Goal: Information Seeking & Learning: Check status

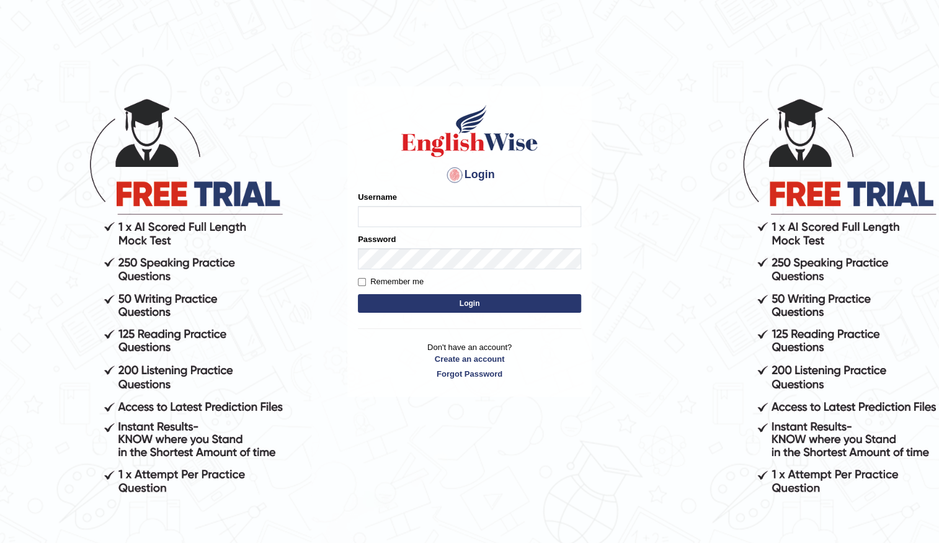
click at [442, 217] on input "Username" at bounding box center [469, 216] width 223 height 21
drag, startPoint x: 424, startPoint y: 220, endPoint x: 351, endPoint y: 213, distance: 72.9
click at [351, 213] on div "Login Please fix the following errors: Username English@123 Password Remember m…" at bounding box center [469, 241] width 244 height 310
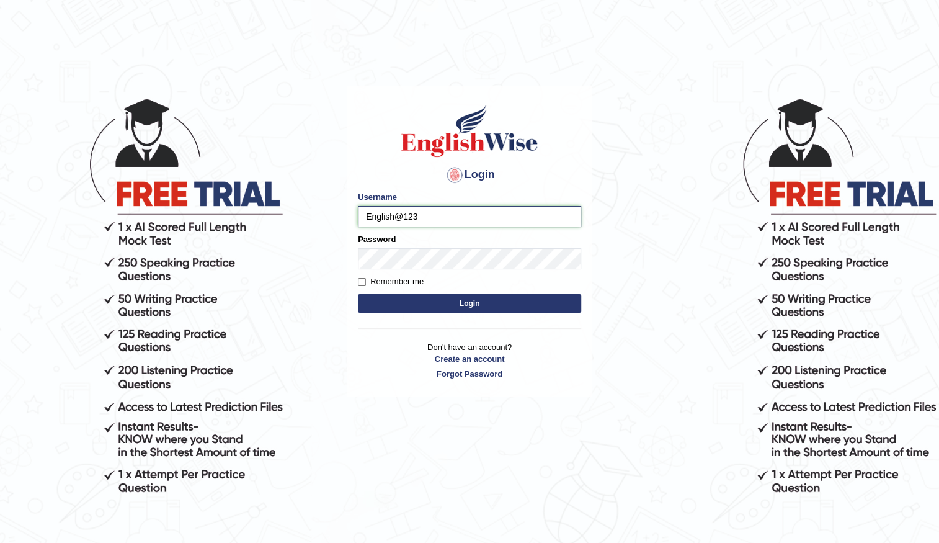
drag, startPoint x: 351, startPoint y: 213, endPoint x: 388, endPoint y: 210, distance: 37.3
click at [388, 210] on input "English@123" at bounding box center [469, 216] width 223 height 21
drag, startPoint x: 364, startPoint y: 214, endPoint x: 419, endPoint y: 217, distance: 54.7
click at [468, 221] on input "English@123" at bounding box center [469, 216] width 223 height 21
click at [453, 223] on input "English@123" at bounding box center [469, 216] width 223 height 21
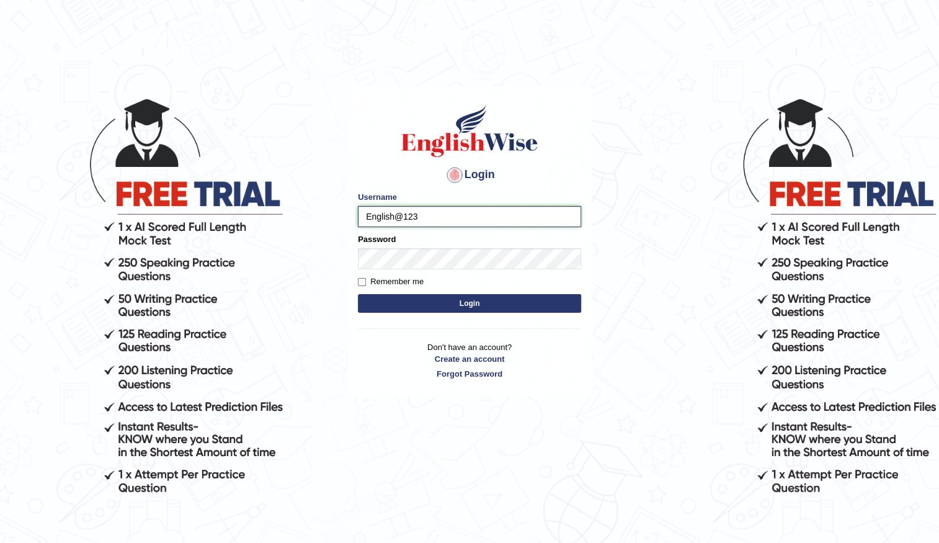
click at [419, 217] on input "English@123" at bounding box center [469, 216] width 223 height 21
drag, startPoint x: 409, startPoint y: 231, endPoint x: 427, endPoint y: 220, distance: 21.0
drag, startPoint x: 427, startPoint y: 220, endPoint x: 342, endPoint y: 326, distance: 135.5
click at [342, 326] on body "Login Please fix the following errors: Username English@123 Password Remember m…" at bounding box center [469, 318] width 939 height 543
click at [418, 217] on input "English@123" at bounding box center [469, 216] width 223 height 21
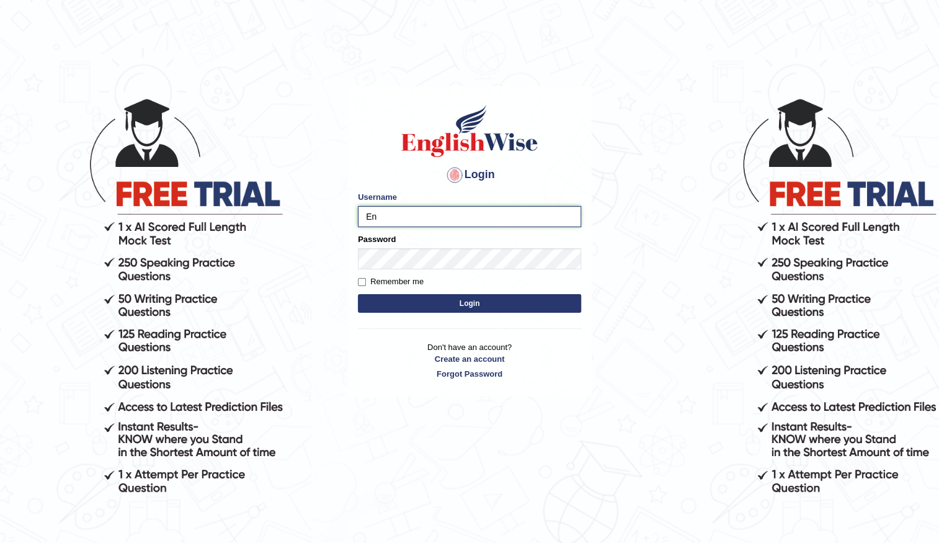
type input "E"
type input "Vijay1"
click at [358, 286] on label "Remember me" at bounding box center [391, 281] width 66 height 12
click at [358, 286] on input "Remember me" at bounding box center [362, 282] width 8 height 8
checkbox input "true"
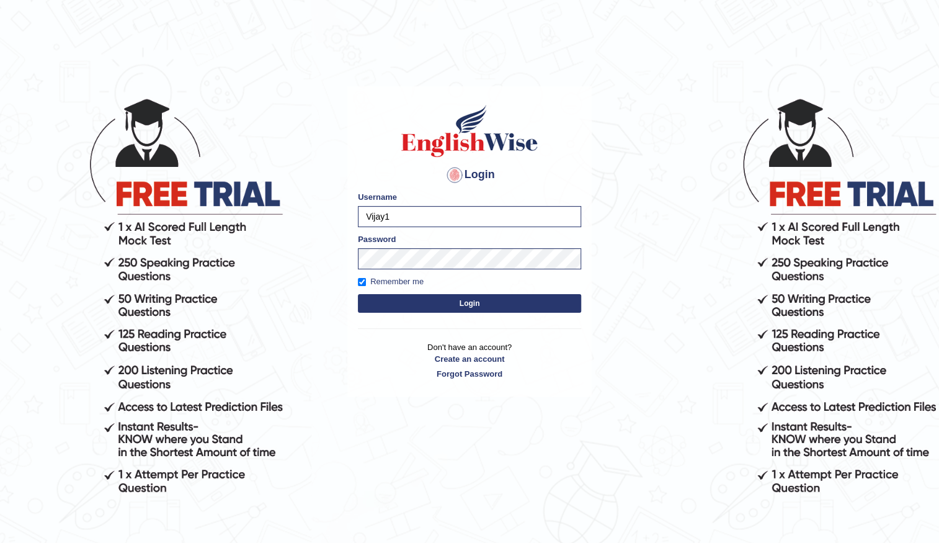
click at [403, 308] on button "Login" at bounding box center [469, 303] width 223 height 19
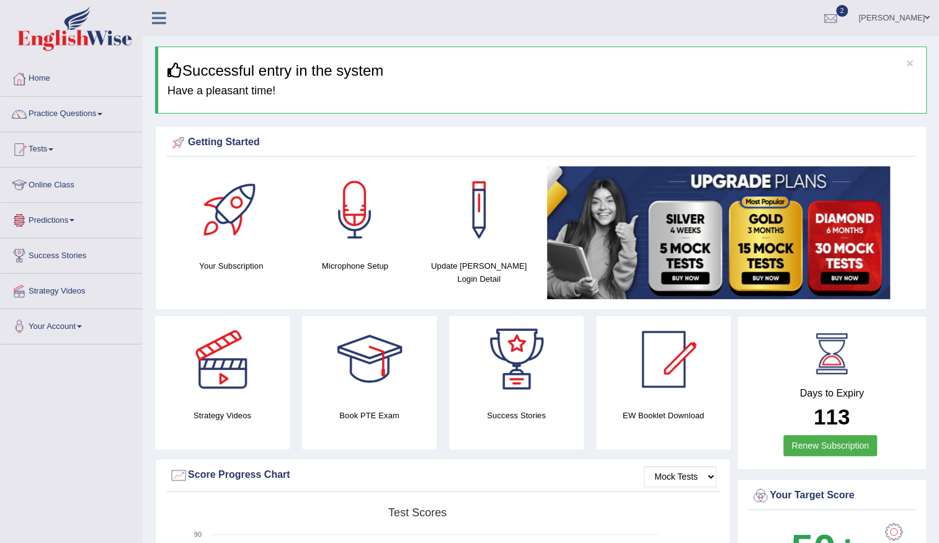
click at [65, 211] on link "Predictions" at bounding box center [71, 218] width 141 height 31
click at [62, 246] on link "Latest Predictions" at bounding box center [81, 249] width 116 height 22
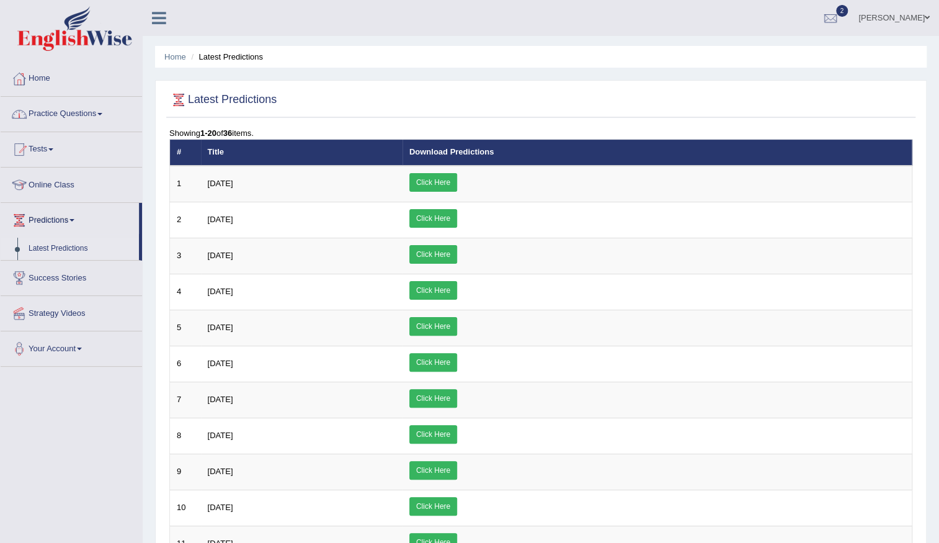
click at [73, 117] on link "Practice Questions" at bounding box center [71, 112] width 141 height 31
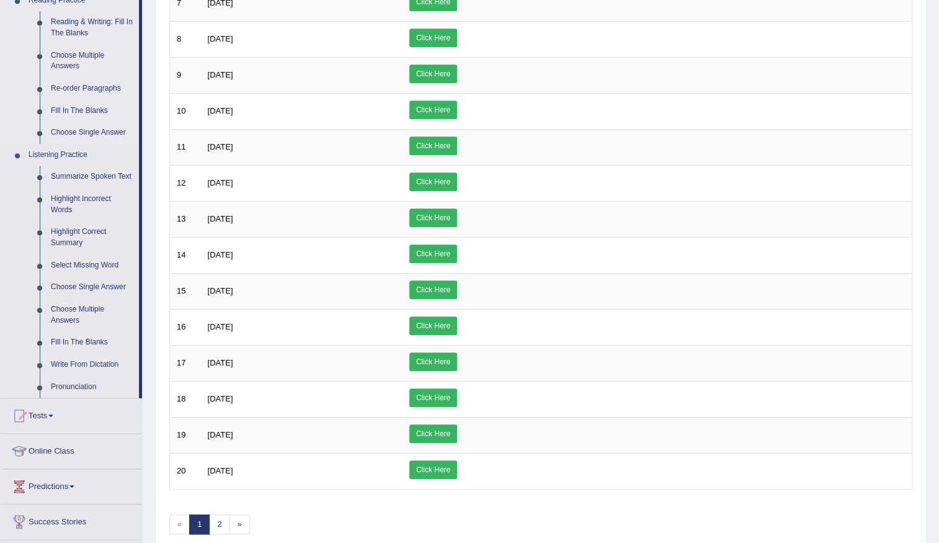
scroll to position [451, 0]
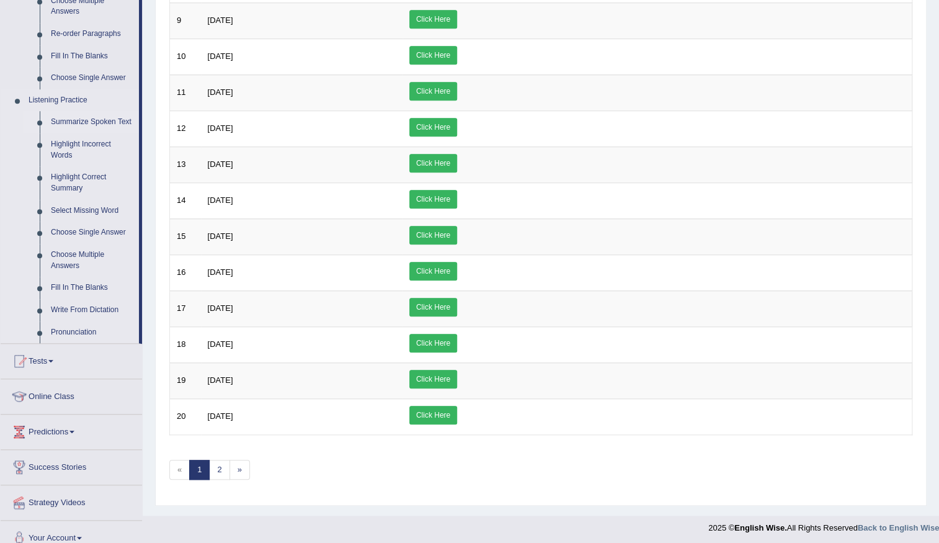
click at [105, 123] on link "Summarize Spoken Text" at bounding box center [92, 122] width 94 height 22
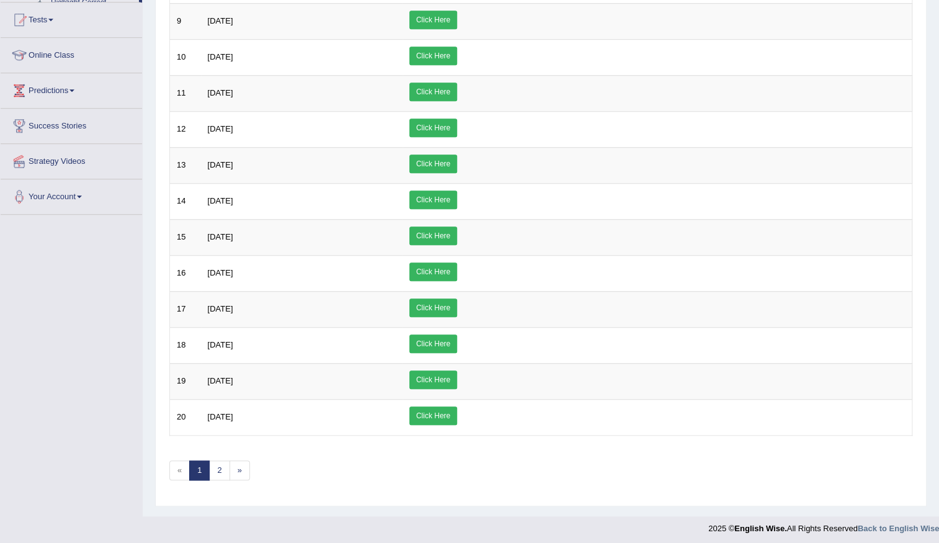
scroll to position [346, 0]
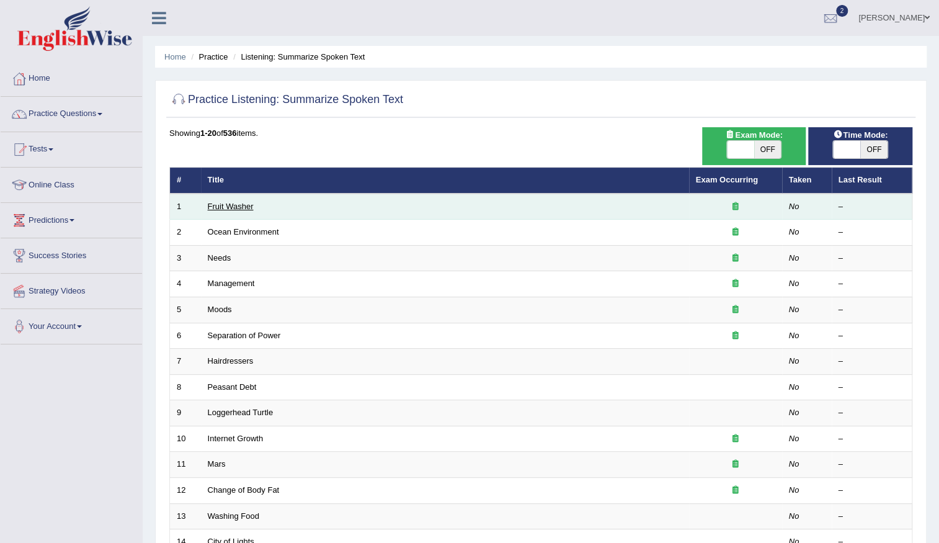
click at [222, 208] on link "Fruit Washer" at bounding box center [231, 206] width 46 height 9
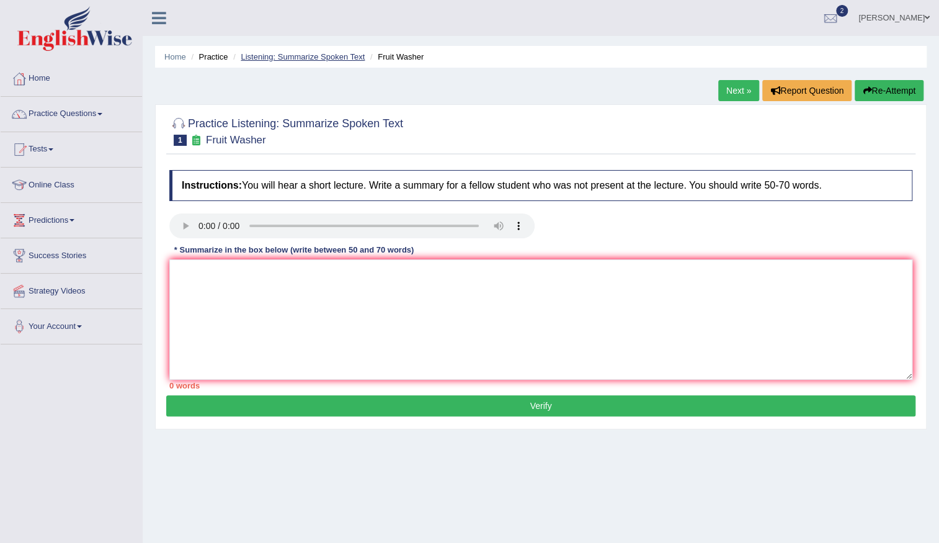
click at [335, 56] on link "Listening: Summarize Spoken Text" at bounding box center [303, 56] width 124 height 9
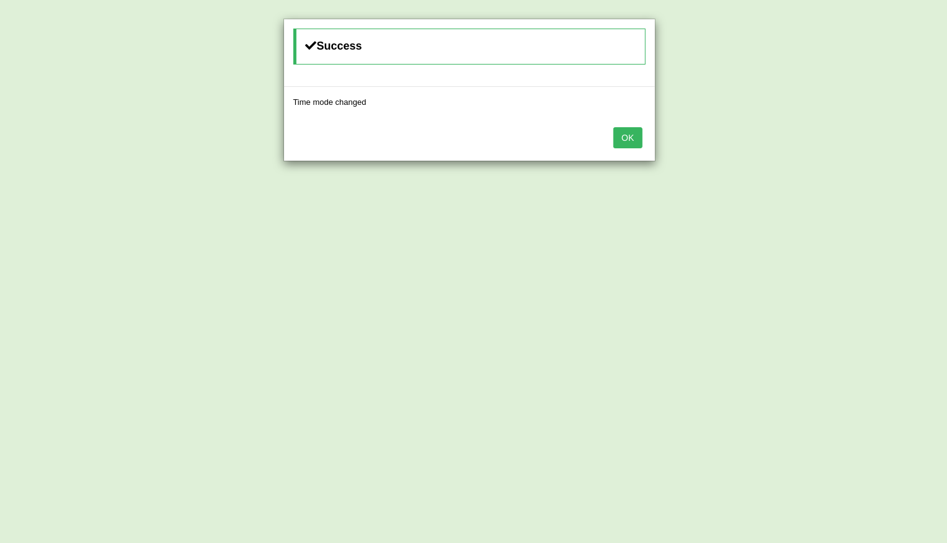
click at [623, 132] on button "OK" at bounding box center [627, 137] width 29 height 21
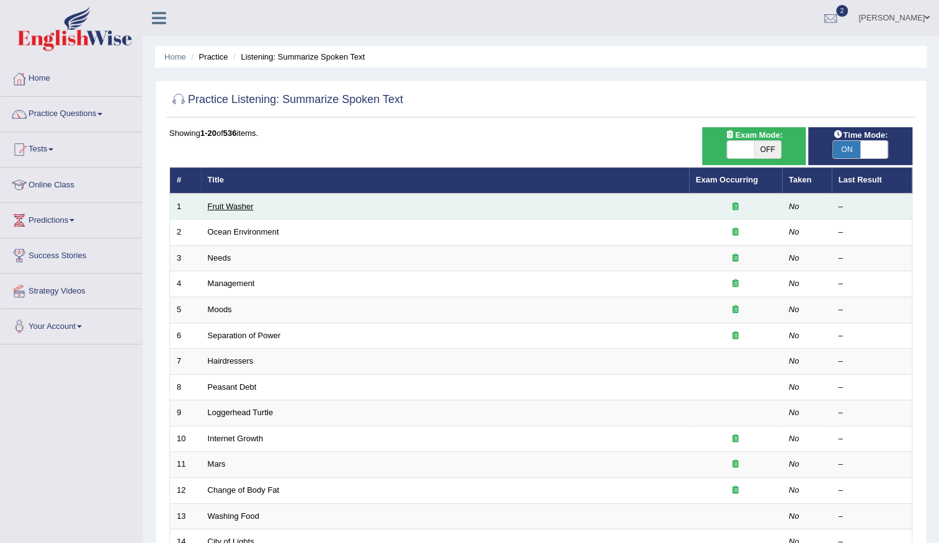
click at [230, 207] on link "Fruit Washer" at bounding box center [231, 206] width 46 height 9
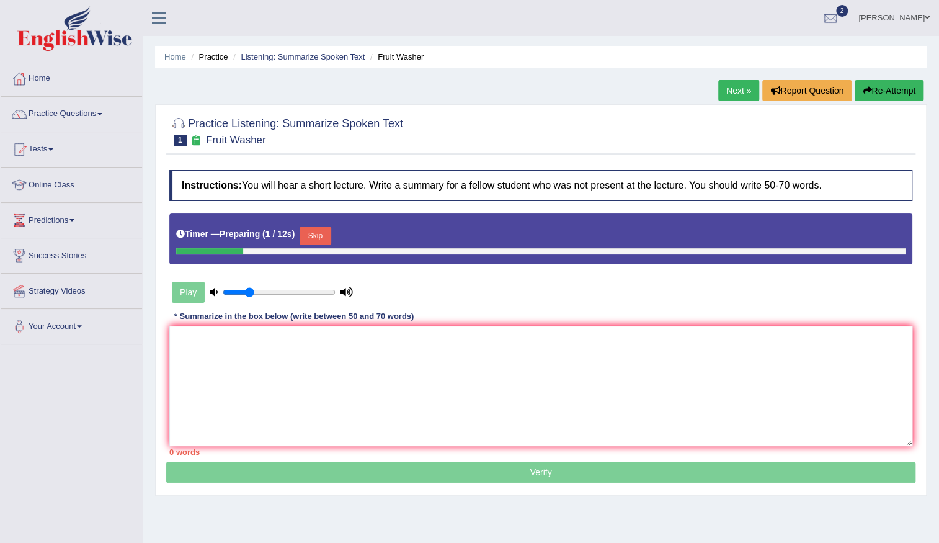
scroll to position [56, 0]
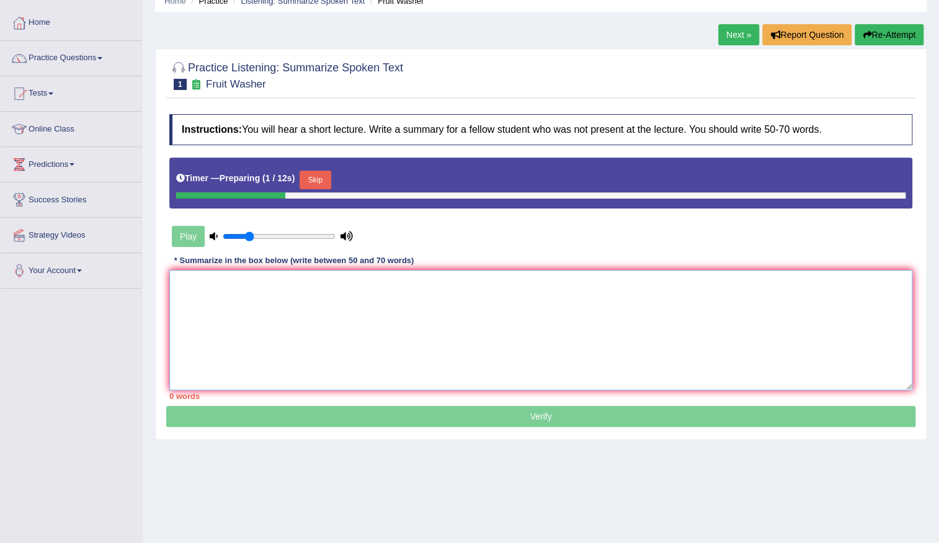
click at [222, 288] on textarea at bounding box center [540, 330] width 743 height 120
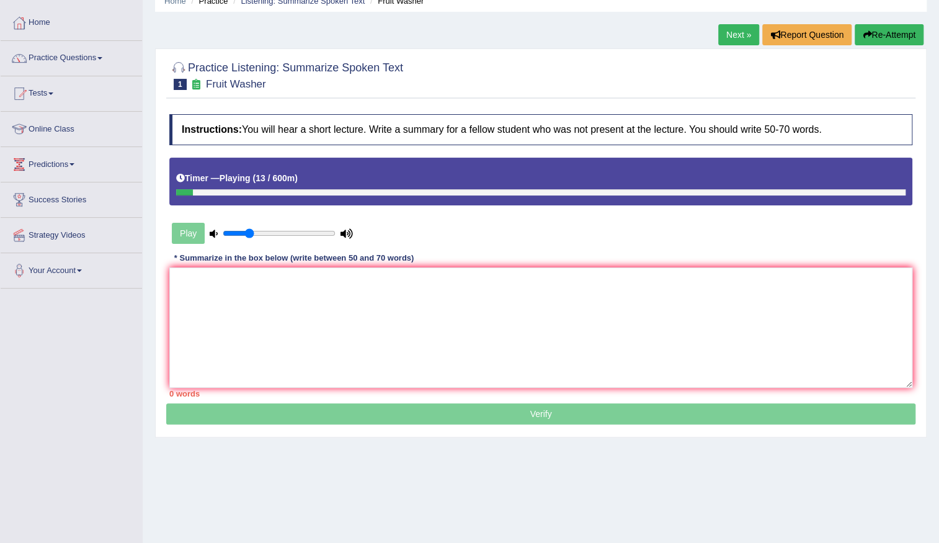
click at [863, 32] on icon "button" at bounding box center [867, 34] width 9 height 9
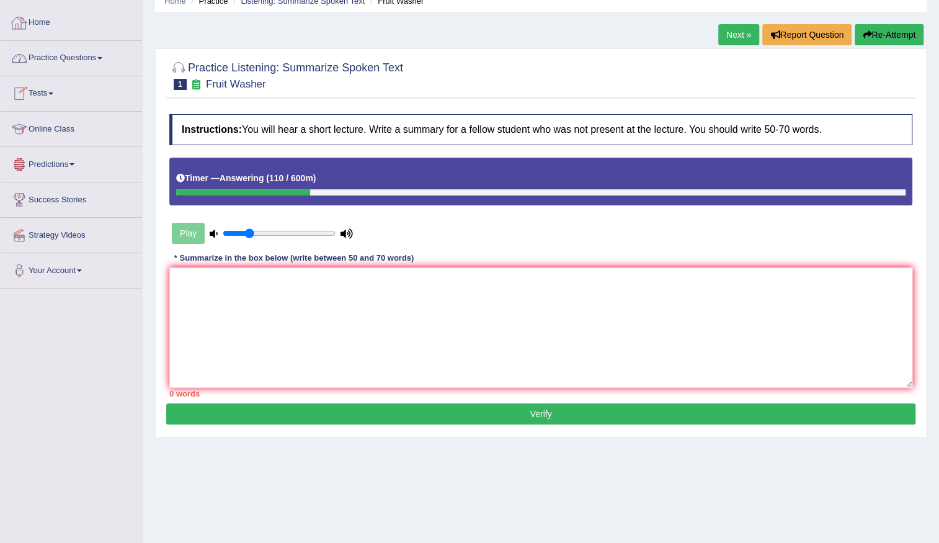
click at [33, 19] on link "Home" at bounding box center [71, 21] width 141 height 31
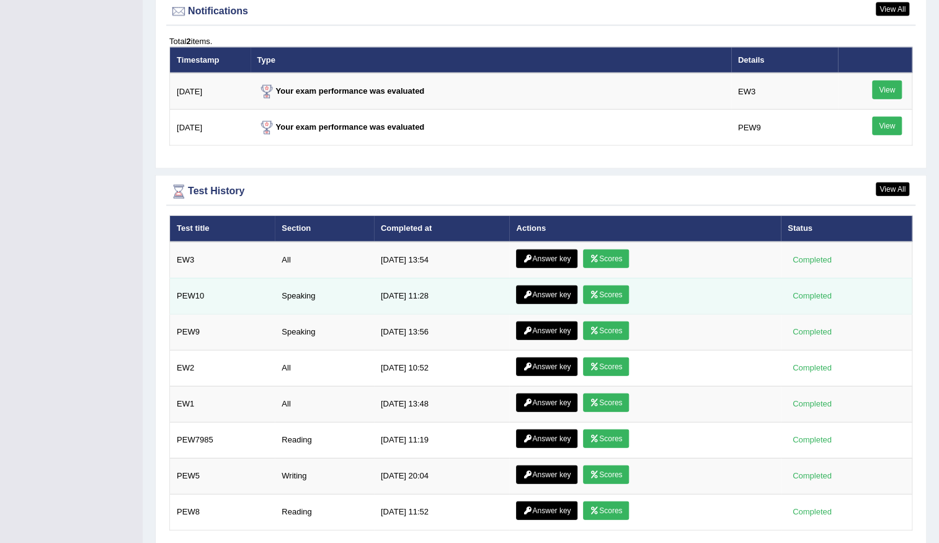
scroll to position [1567, 0]
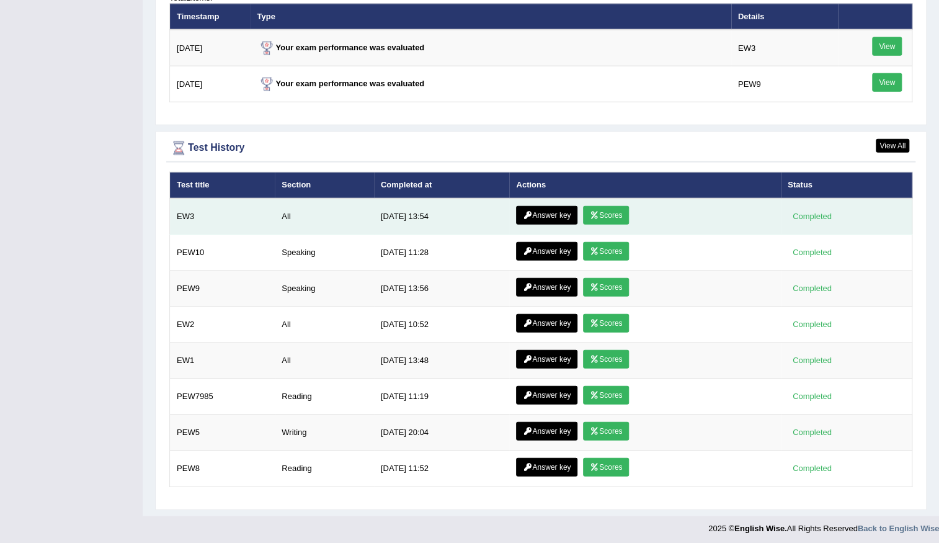
click at [590, 215] on icon at bounding box center [594, 214] width 9 height 7
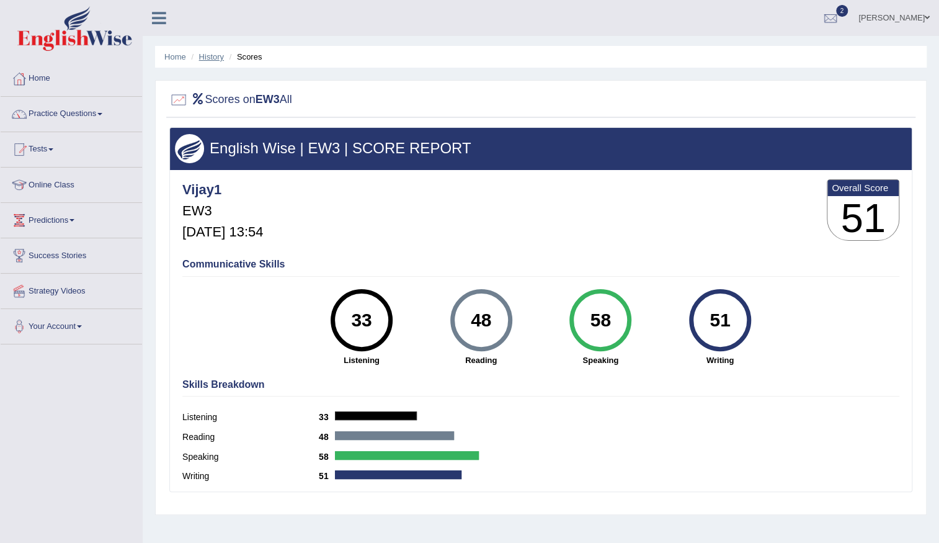
click at [206, 58] on link "History" at bounding box center [211, 56] width 25 height 9
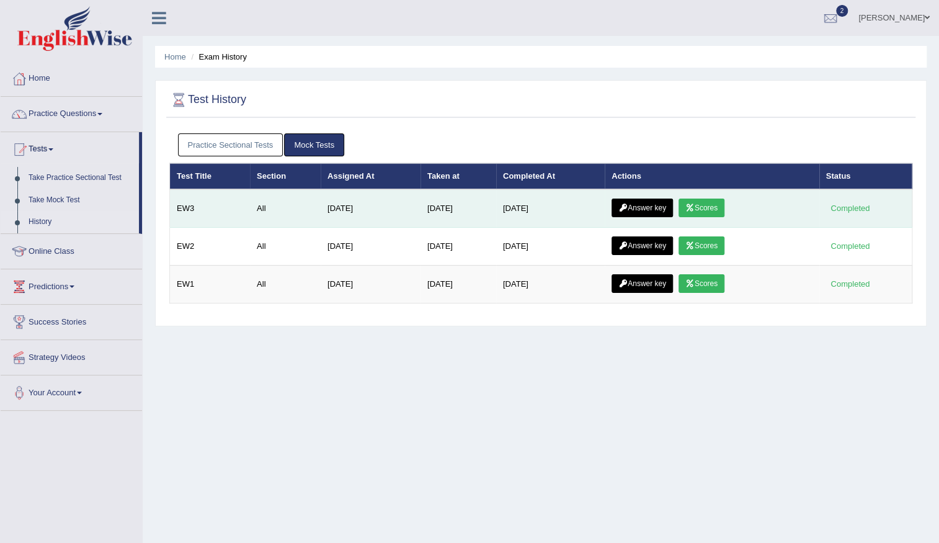
click at [651, 205] on link "Answer key" at bounding box center [642, 207] width 61 height 19
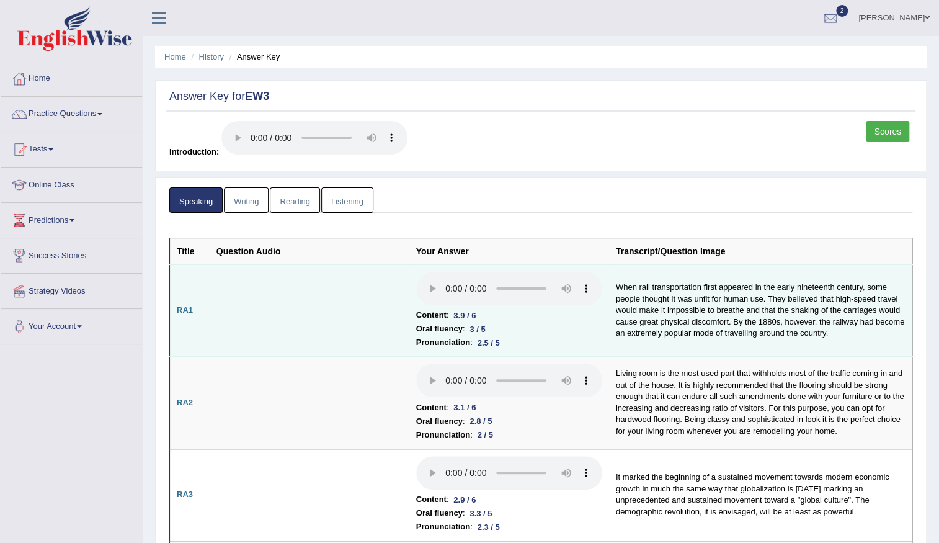
click at [794, 327] on td "When rail transportation first appeared in the early nineteenth century, some p…" at bounding box center [760, 310] width 303 height 92
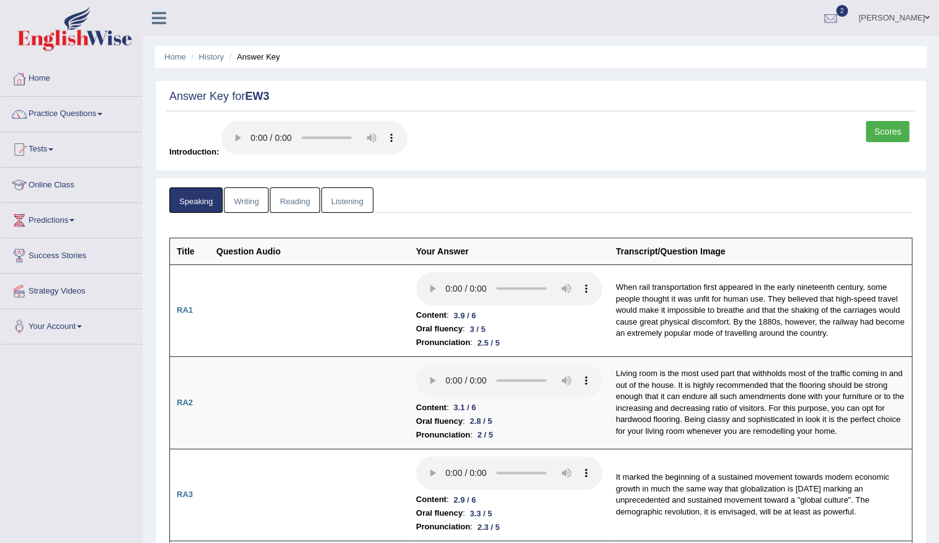
click at [724, 198] on ul "Speaking Writing [GEOGRAPHIC_DATA] Listening" at bounding box center [540, 199] width 743 height 25
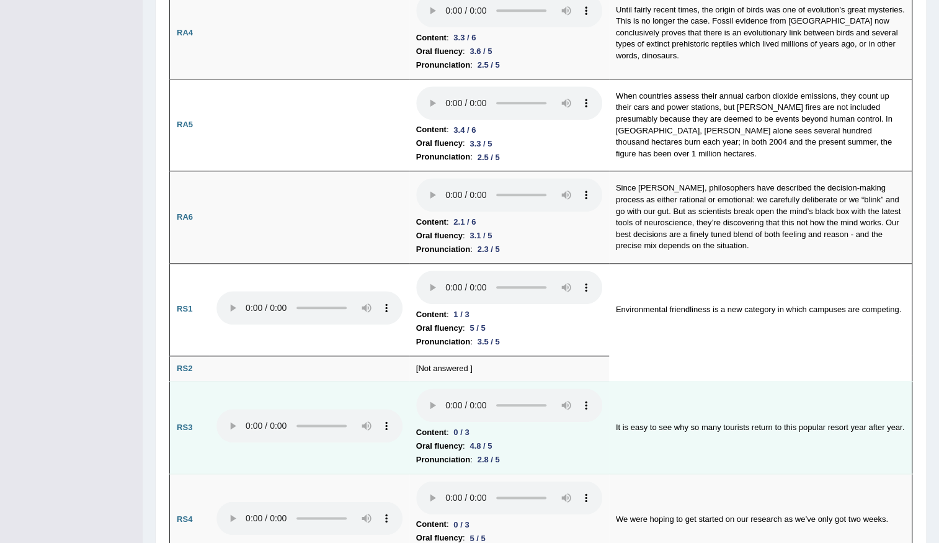
scroll to position [564, 0]
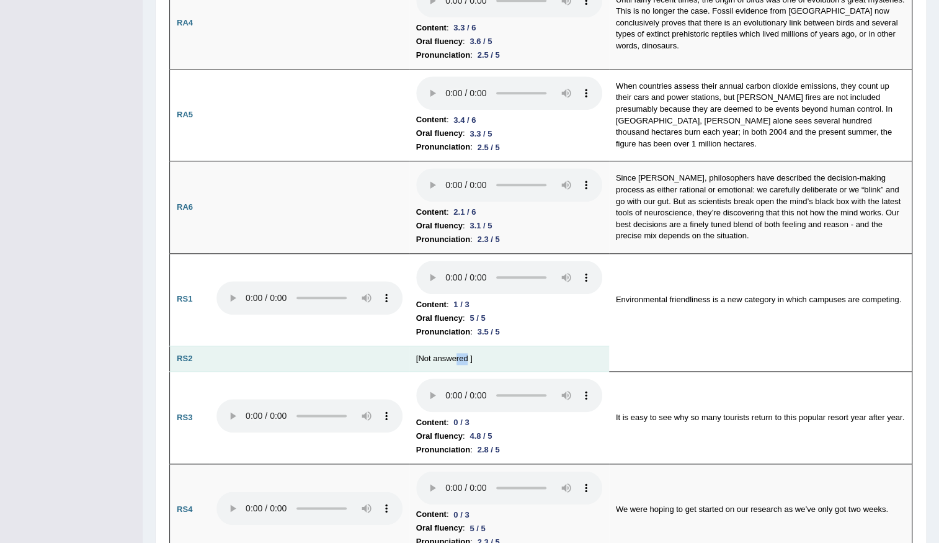
drag, startPoint x: 468, startPoint y: 343, endPoint x: 454, endPoint y: 352, distance: 17.0
click at [454, 352] on td "[Not answered ]" at bounding box center [509, 358] width 200 height 26
click at [538, 350] on td "[Not answered ]" at bounding box center [509, 358] width 200 height 26
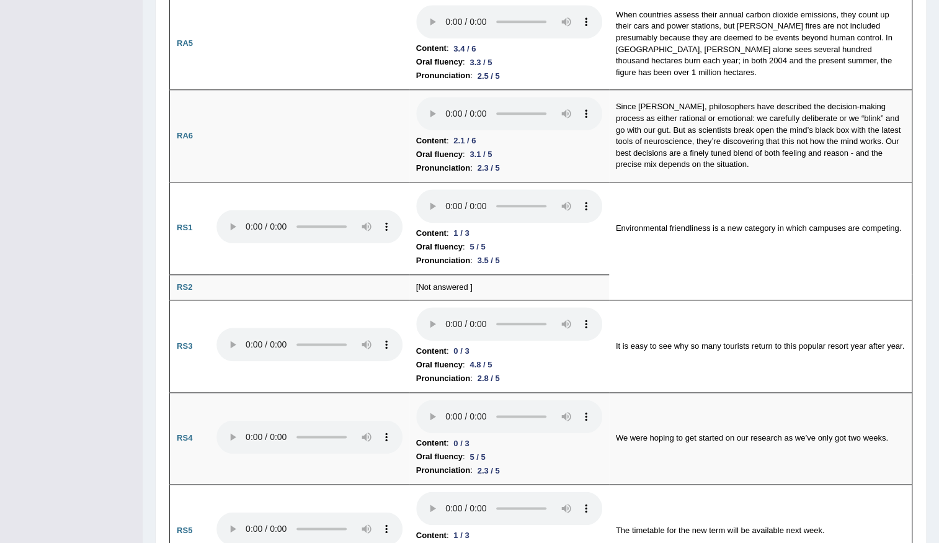
scroll to position [676, 0]
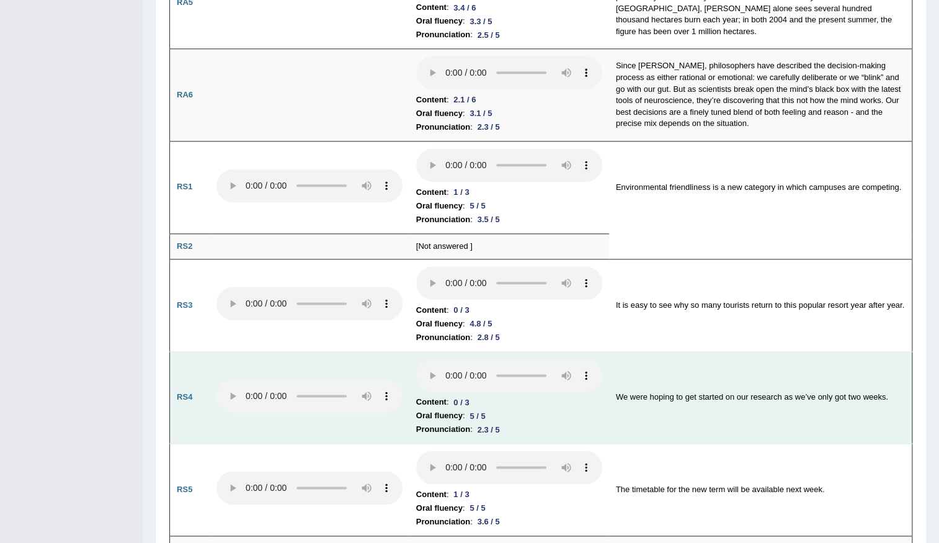
click at [453, 401] on div "0 / 3" at bounding box center [460, 402] width 25 height 13
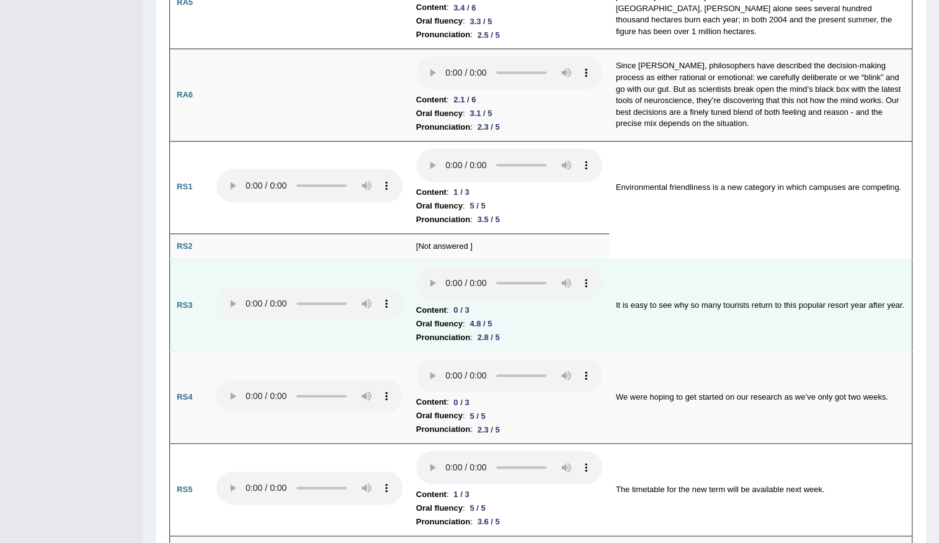
click at [448, 305] on li "Content : 0 / 3" at bounding box center [509, 310] width 186 height 14
drag, startPoint x: 448, startPoint y: 305, endPoint x: 459, endPoint y: 305, distance: 10.5
click at [459, 305] on li "Content : 0 / 3" at bounding box center [509, 310] width 186 height 14
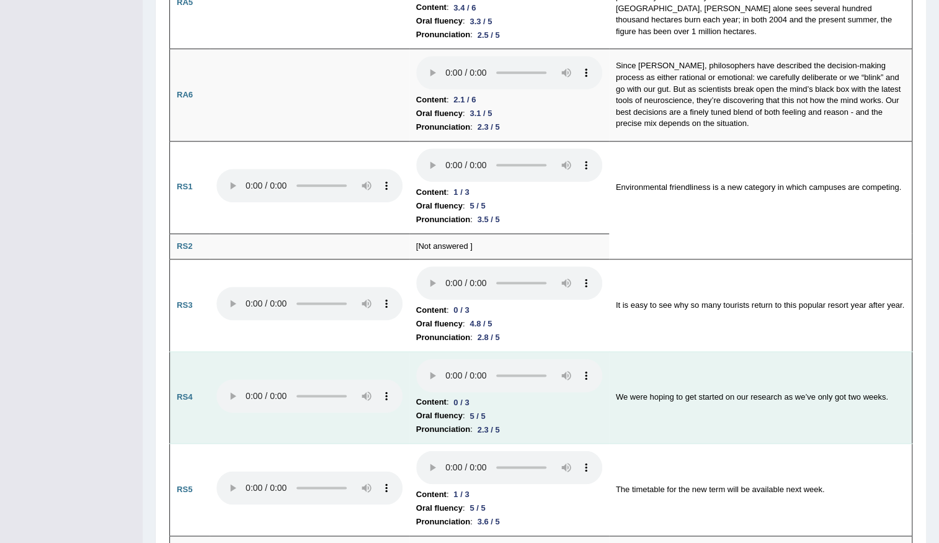
click at [461, 402] on div "0 / 3" at bounding box center [460, 402] width 25 height 13
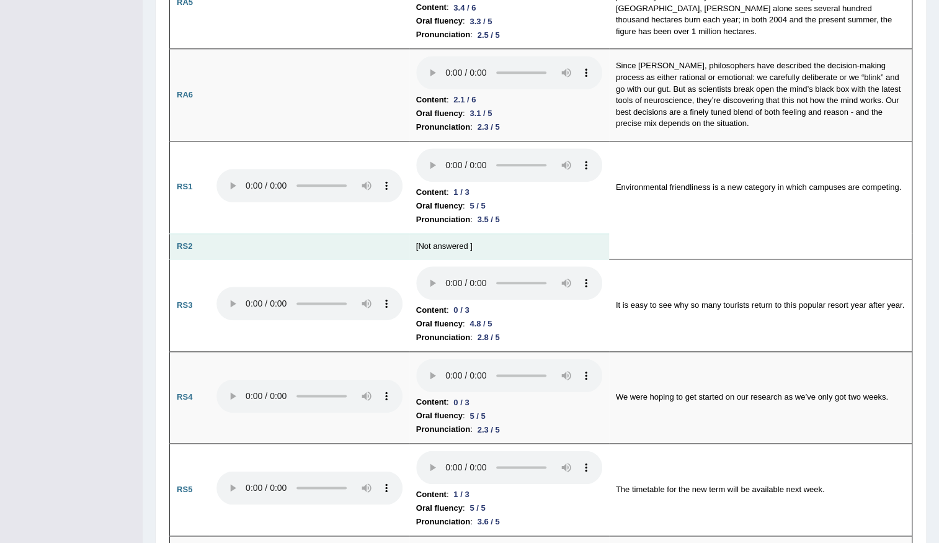
click at [460, 235] on td "[Not answered ]" at bounding box center [509, 246] width 200 height 26
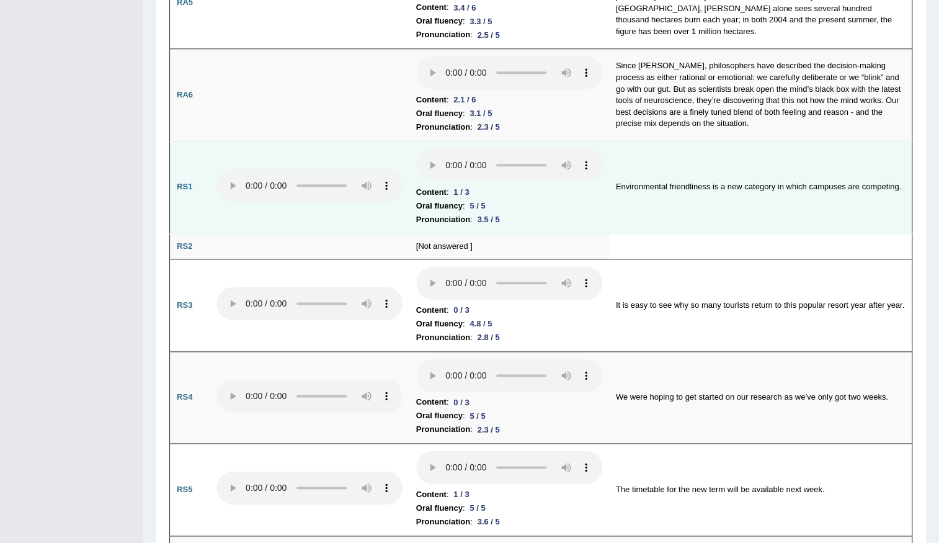
click at [459, 199] on b "Oral fluency" at bounding box center [439, 206] width 47 height 14
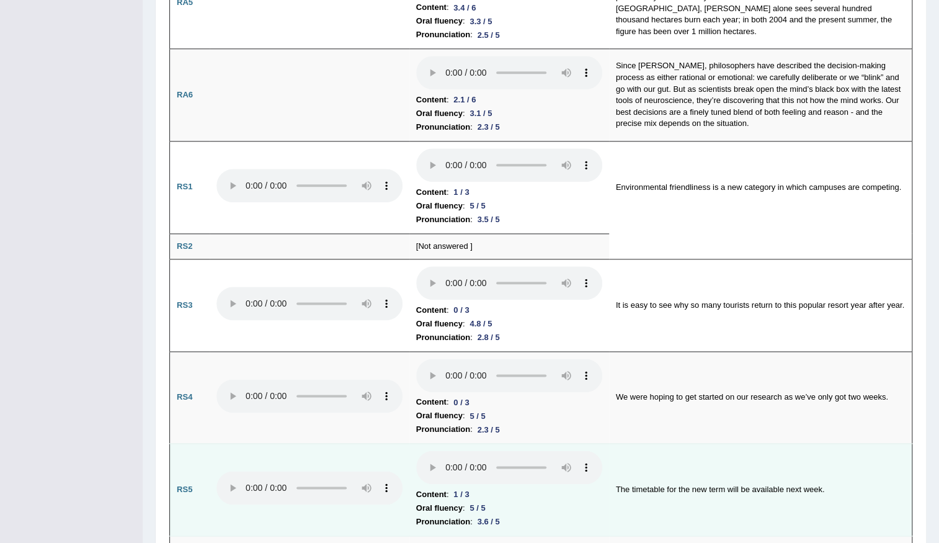
click at [483, 488] on li "Content : 1 / 3" at bounding box center [509, 495] width 186 height 14
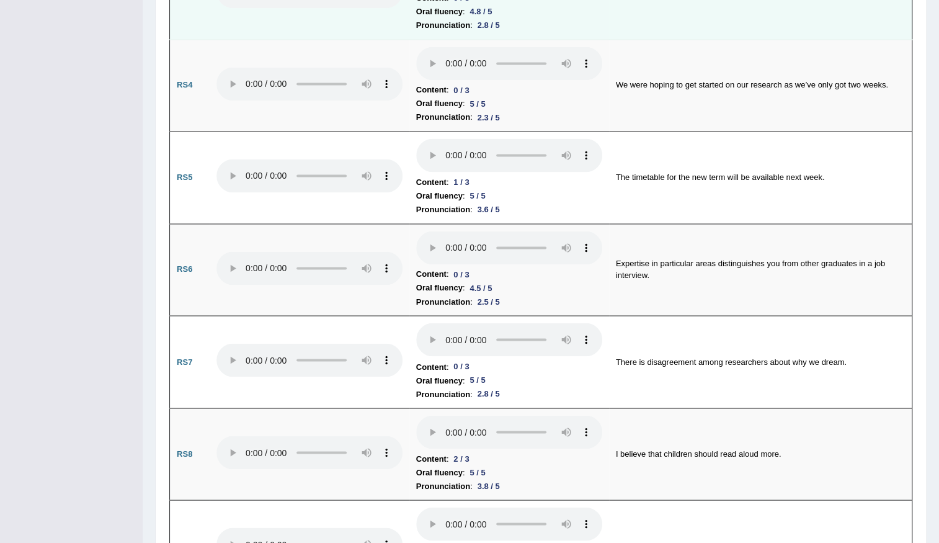
scroll to position [1015, 0]
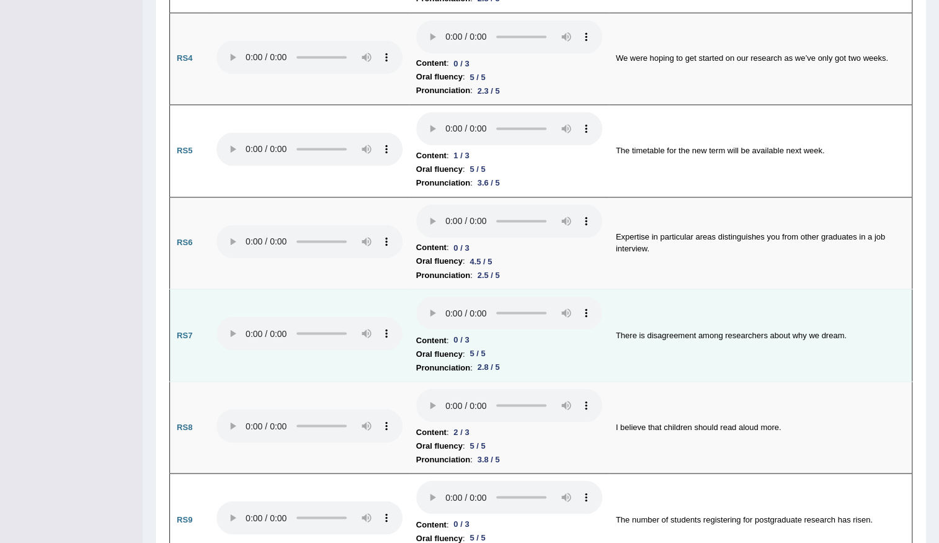
click at [461, 333] on li "Content : 0 / 3" at bounding box center [509, 340] width 186 height 14
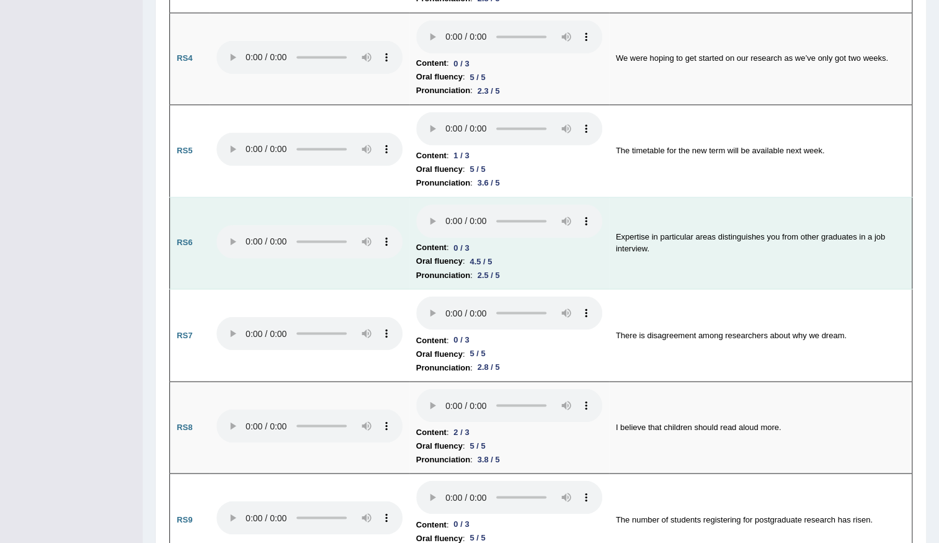
click at [480, 234] on td "Content : 0 / 3 Oral fluency : 4.5 / 5 Pronunciation : 2.5 / 5" at bounding box center [509, 243] width 200 height 92
drag, startPoint x: 437, startPoint y: 259, endPoint x: 492, endPoint y: 274, distance: 57.9
click at [492, 274] on td "Content : 0 / 3 Oral fluency : 4.5 / 5 Pronunciation : 2.5 / 5" at bounding box center [509, 243] width 200 height 92
click at [433, 242] on b "Content" at bounding box center [431, 248] width 30 height 14
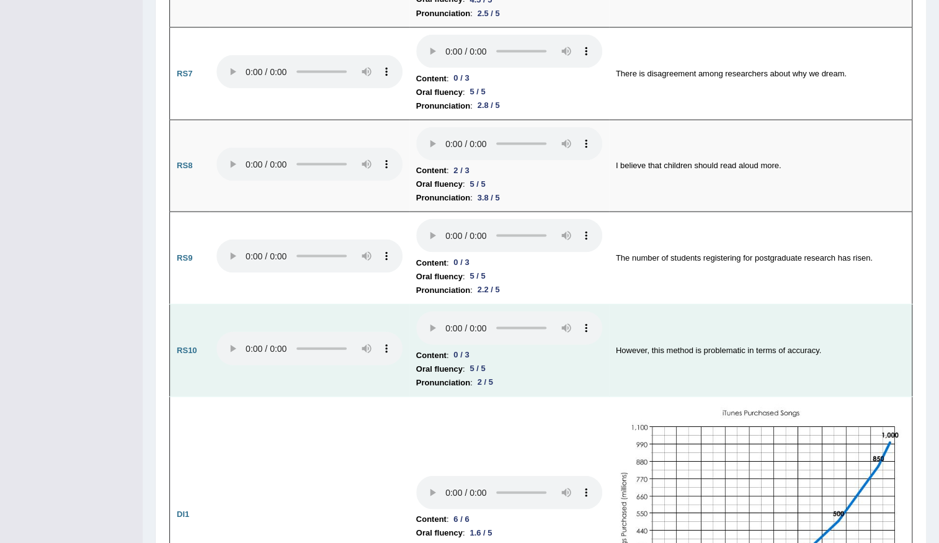
scroll to position [1296, 0]
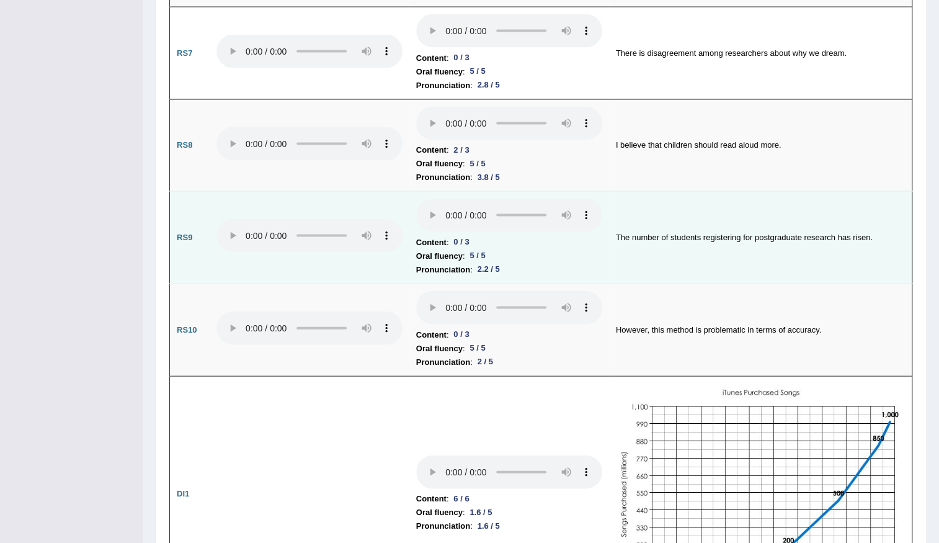
click at [746, 231] on td "The number of students registering for postgraduate research has risen." at bounding box center [760, 238] width 303 height 92
drag, startPoint x: 615, startPoint y: 234, endPoint x: 889, endPoint y: 228, distance: 273.6
click at [889, 228] on td "The number of students registering for postgraduate research has risen." at bounding box center [760, 238] width 303 height 92
click at [863, 242] on td "The number of students registering for postgraduate research has risen." at bounding box center [760, 238] width 303 height 92
drag, startPoint x: 850, startPoint y: 229, endPoint x: 620, endPoint y: 243, distance: 229.9
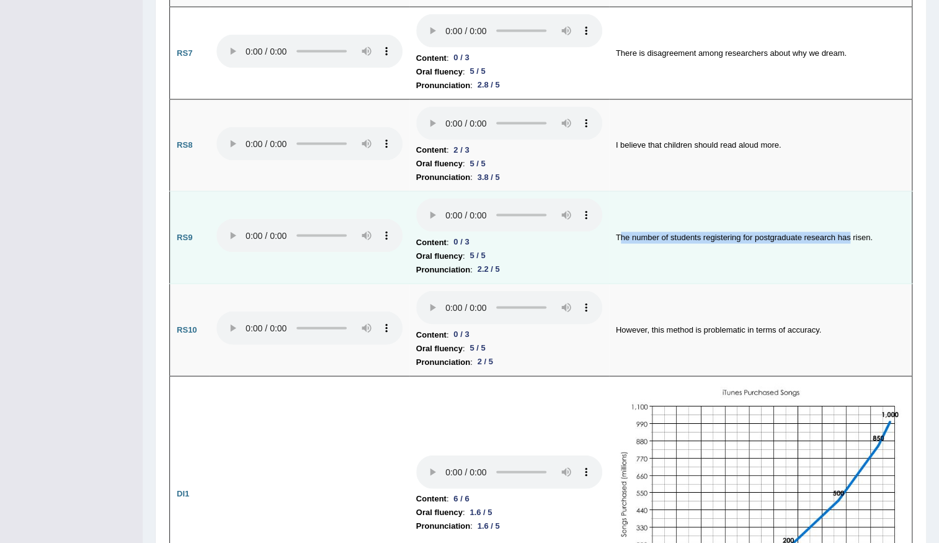
click at [621, 243] on td "The number of students registering for postgraduate research has risen." at bounding box center [760, 238] width 303 height 92
click at [652, 271] on td "The number of students registering for postgraduate research has risen." at bounding box center [760, 238] width 303 height 92
click at [615, 229] on td "The number of students registering for postgraduate research has risen." at bounding box center [760, 238] width 303 height 92
drag, startPoint x: 615, startPoint y: 229, endPoint x: 781, endPoint y: 225, distance: 166.3
click at [781, 225] on td "The number of students registering for postgraduate research has risen." at bounding box center [760, 238] width 303 height 92
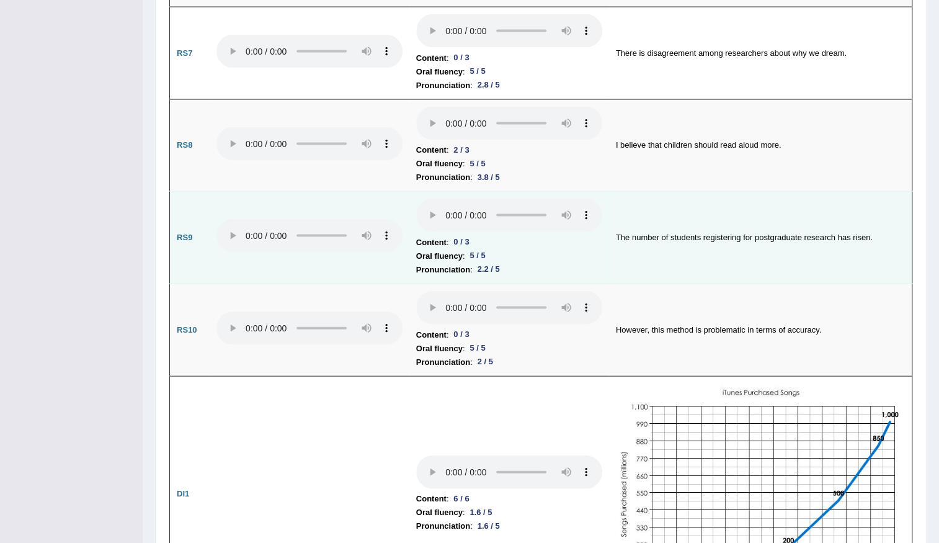
click at [453, 236] on div "0 / 3" at bounding box center [460, 242] width 25 height 13
drag, startPoint x: 753, startPoint y: 229, endPoint x: 607, endPoint y: 230, distance: 145.8
click at [607, 230] on tr "RS9 Content : 0 / 3 Oral fluency : 5 / 5 Pronunciation : 2.2 / 5 The number of …" at bounding box center [541, 238] width 742 height 92
click at [834, 228] on td "The number of students registering for postgraduate research has risen." at bounding box center [760, 238] width 303 height 92
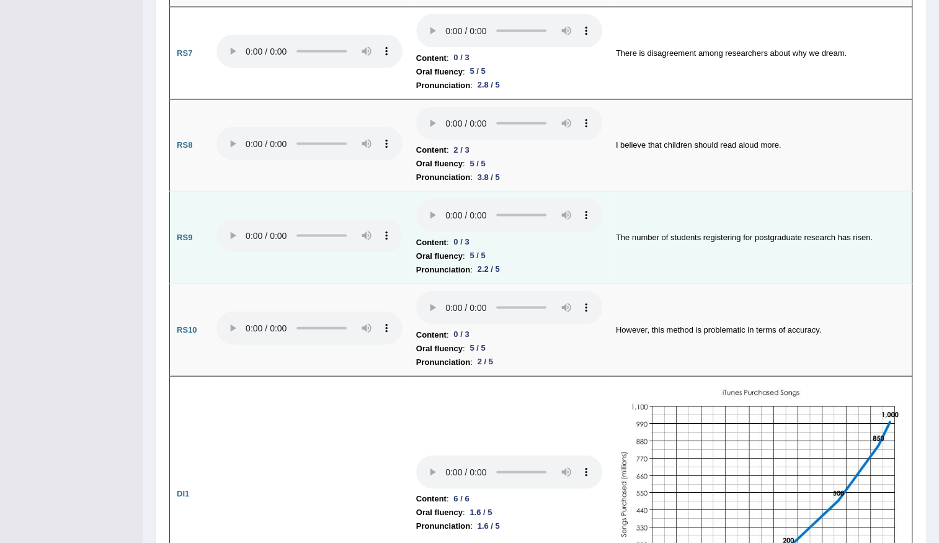
click at [520, 263] on li "Pronunciation : 2.2 / 5" at bounding box center [509, 270] width 186 height 14
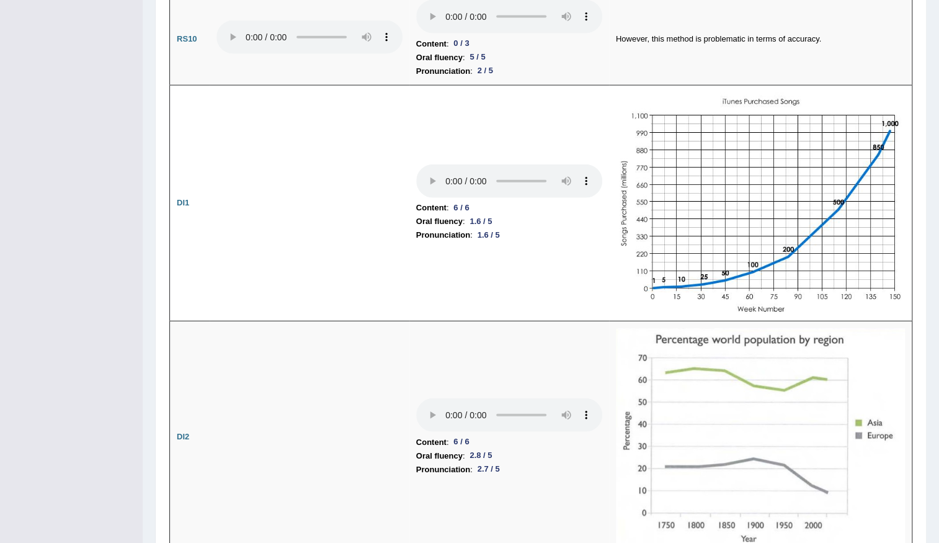
scroll to position [1635, 0]
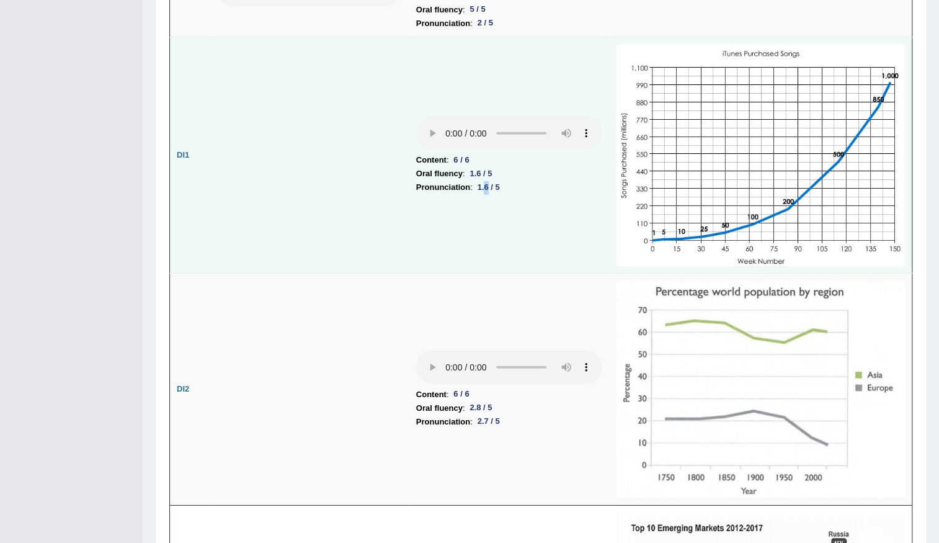
click at [489, 181] on div "1.6 / 5" at bounding box center [489, 187] width 32 height 13
click at [553, 203] on td "Content : 6 / 6 Oral fluency : 1.6 / 5 Pronunciation : 1.6 / 5" at bounding box center [509, 155] width 200 height 236
click at [409, 126] on td "Content : 6 / 6 Oral fluency : 1.6 / 5 Pronunciation : 1.6 / 5" at bounding box center [509, 155] width 200 height 236
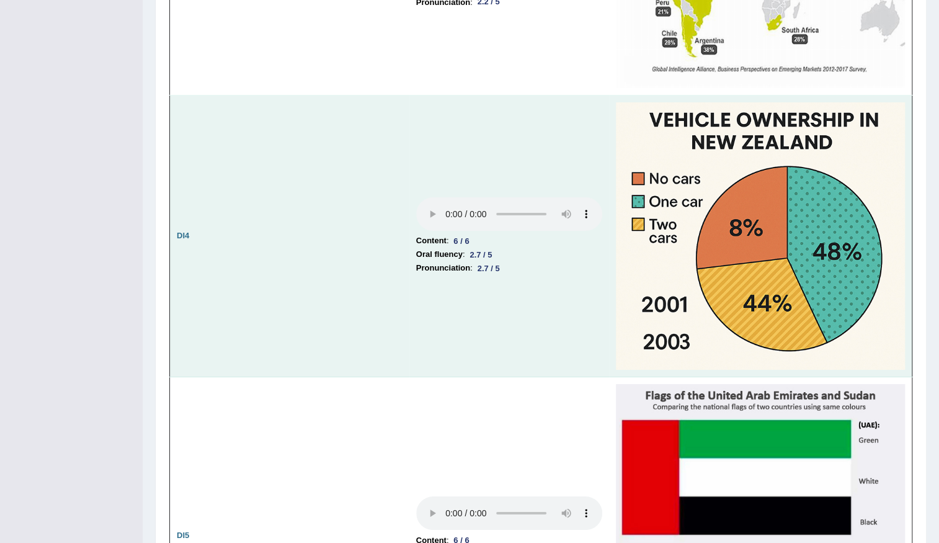
scroll to position [2312, 0]
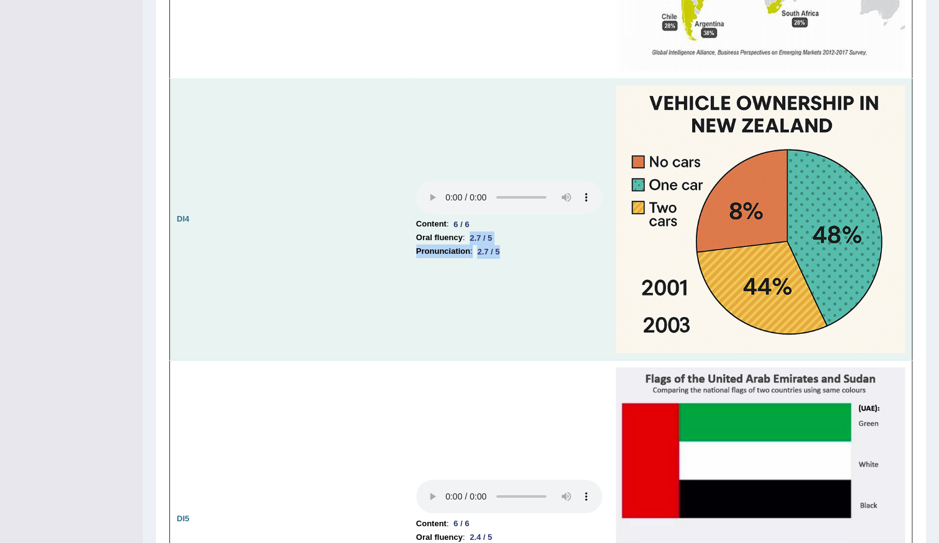
drag, startPoint x: 471, startPoint y: 233, endPoint x: 501, endPoint y: 255, distance: 36.3
click at [501, 255] on td "Content : 6 / 6 Oral fluency : 2.7 / 5 Pronunciation : 2.7 / 5" at bounding box center [509, 220] width 200 height 282
click at [525, 257] on td "Content : 6 / 6 Oral fluency : 2.7 / 5 Pronunciation : 2.7 / 5" at bounding box center [509, 220] width 200 height 282
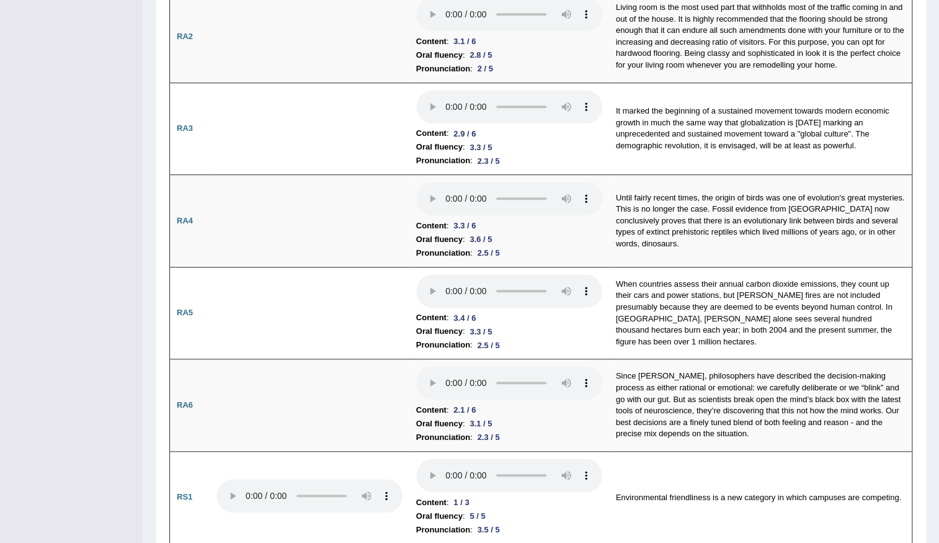
scroll to position [49, 0]
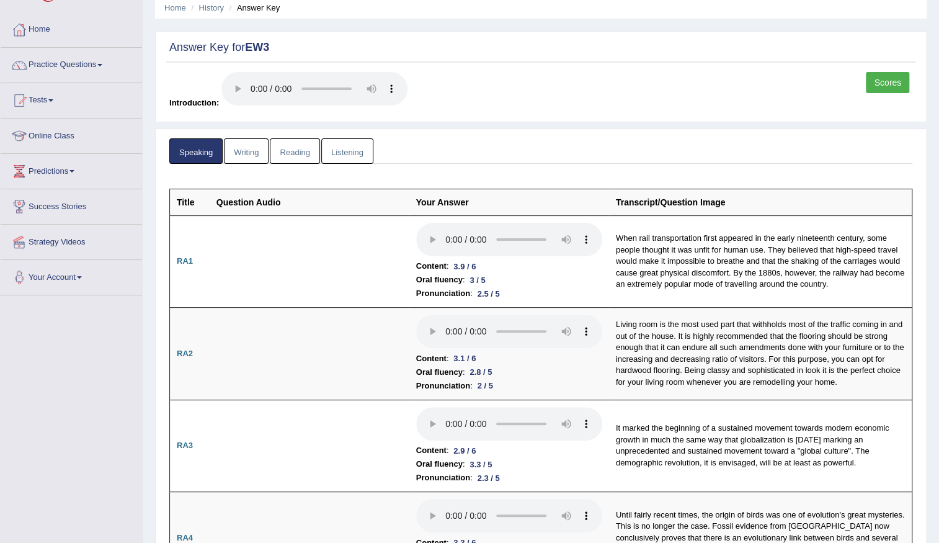
click at [242, 160] on link "Writing" at bounding box center [246, 150] width 45 height 25
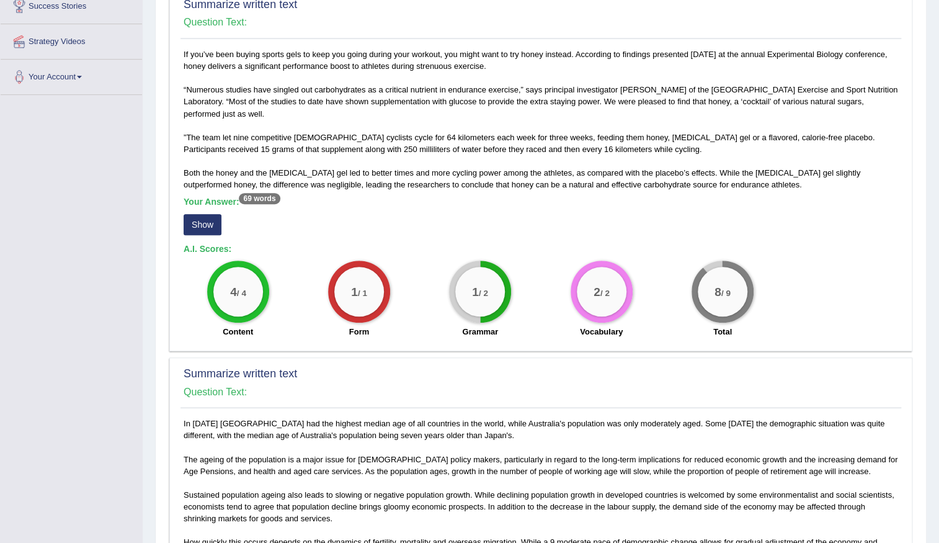
scroll to position [274, 0]
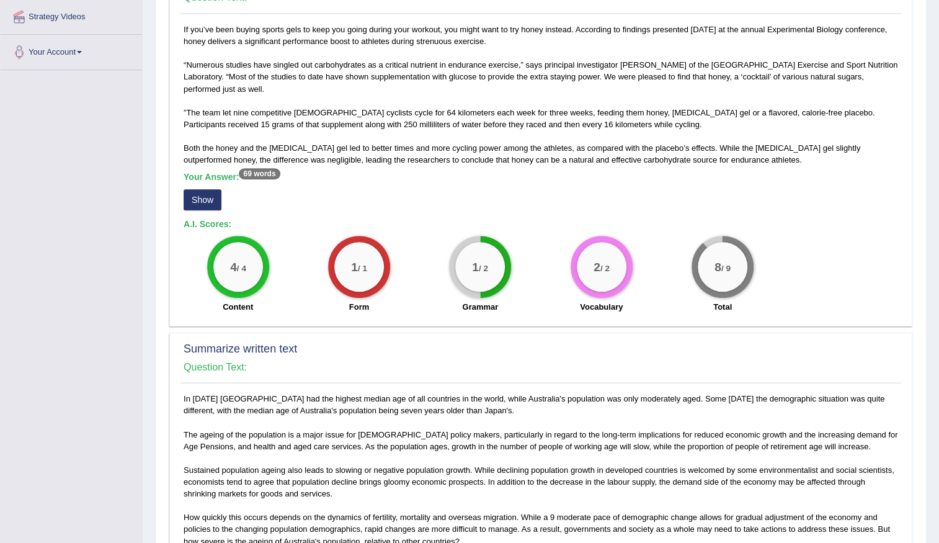
click at [189, 202] on button "Show" at bounding box center [203, 199] width 38 height 21
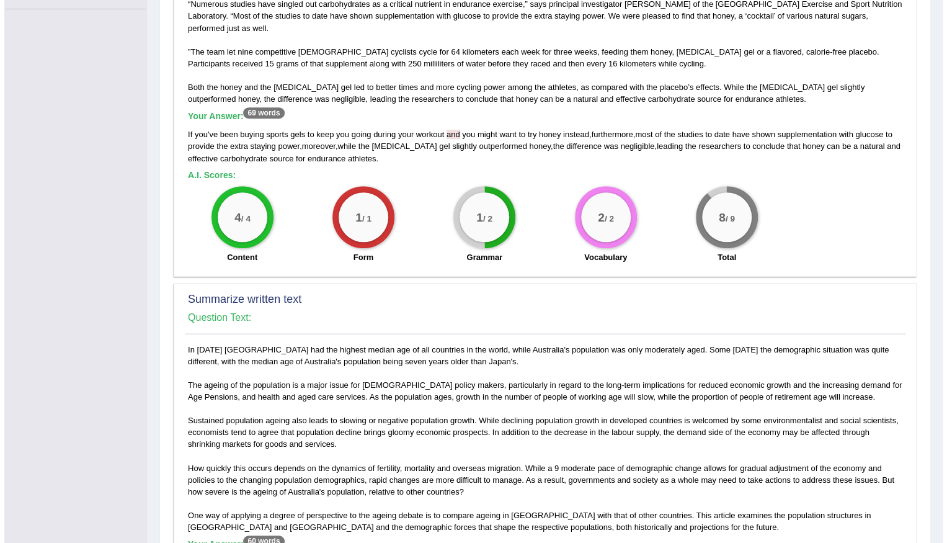
scroll to position [556, 0]
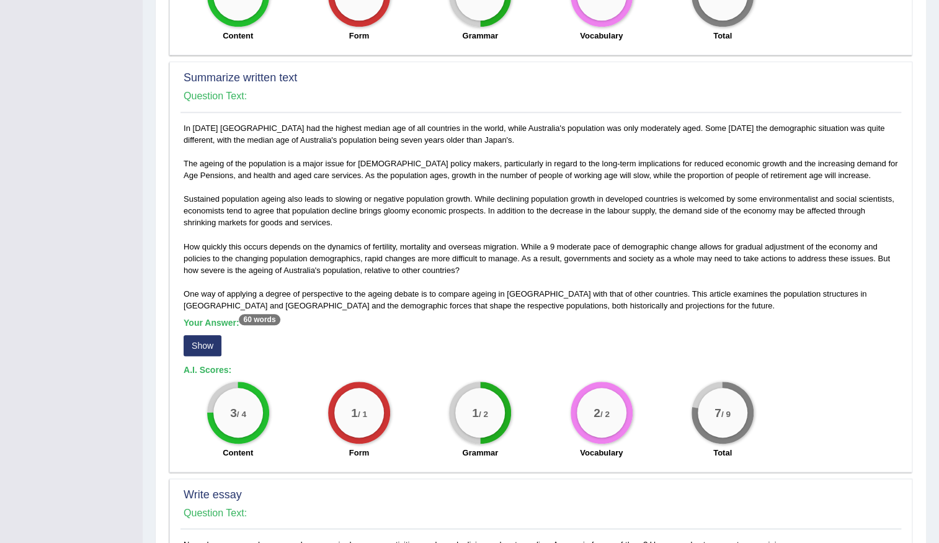
click at [180, 346] on div "In [DATE] [GEOGRAPHIC_DATA] had the highest median age of all countries in the …" at bounding box center [540, 293] width 721 height 343
click at [199, 345] on button "Show" at bounding box center [203, 345] width 38 height 21
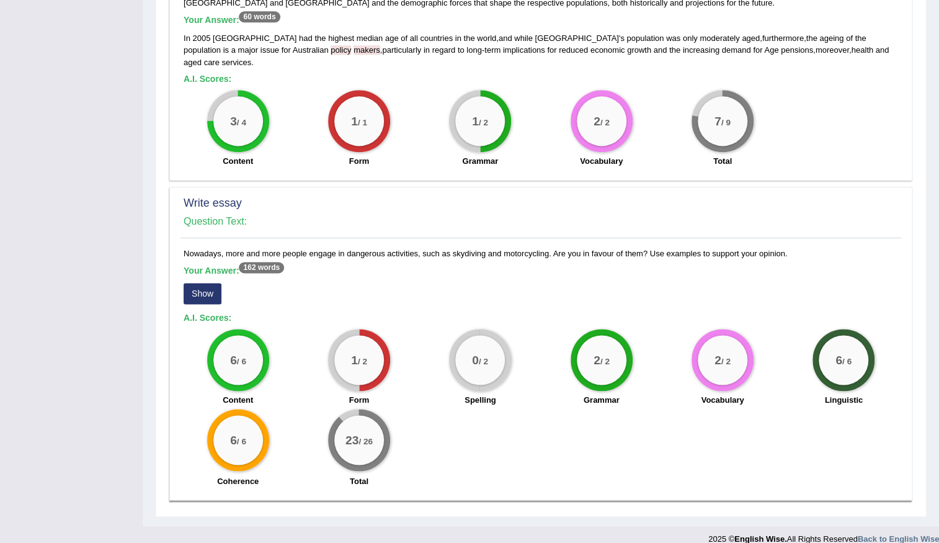
scroll to position [861, 0]
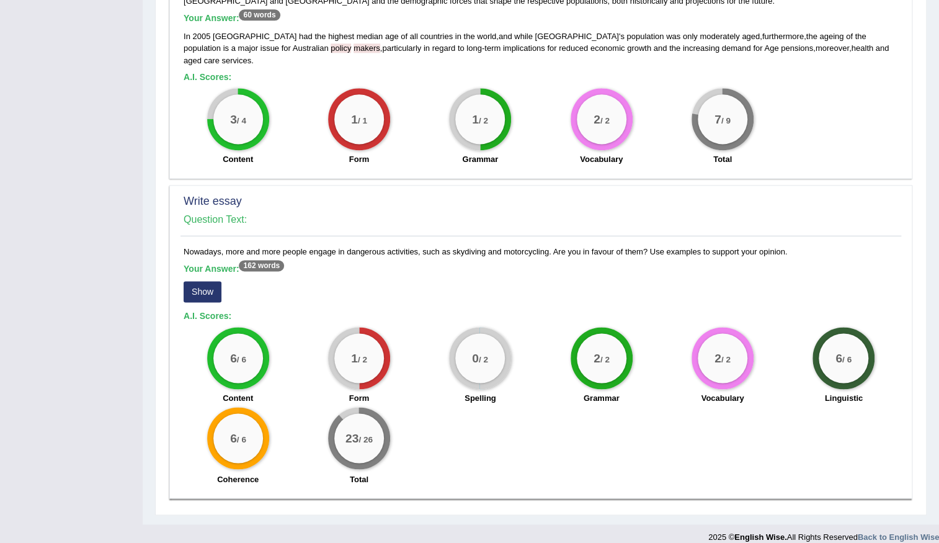
click at [198, 281] on button "Show" at bounding box center [203, 291] width 38 height 21
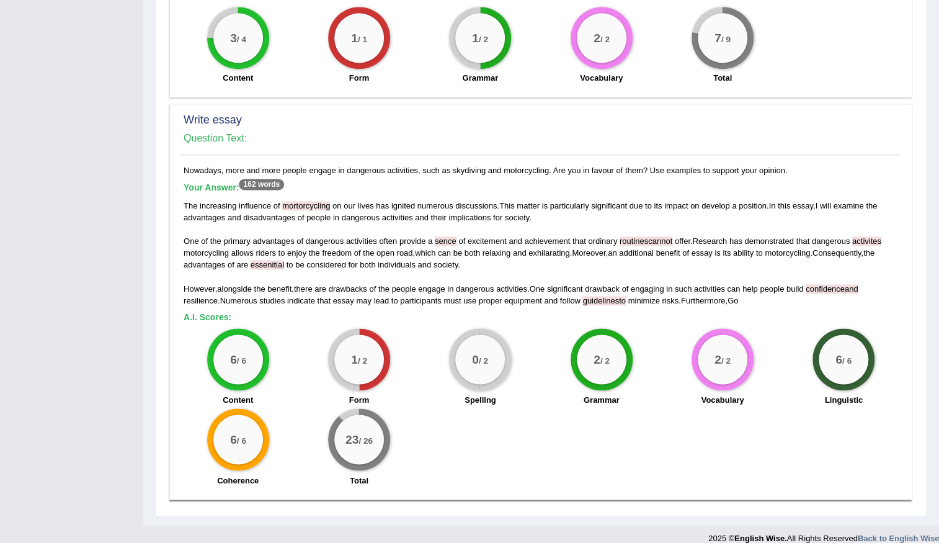
scroll to position [943, 0]
drag, startPoint x: 363, startPoint y: 354, endPoint x: 312, endPoint y: 332, distance: 55.3
click at [312, 332] on div "1 / 2 Form" at bounding box center [358, 367] width 121 height 80
drag, startPoint x: 505, startPoint y: 347, endPoint x: 477, endPoint y: 341, distance: 28.6
click at [477, 341] on div "0 / 2" at bounding box center [480, 358] width 62 height 62
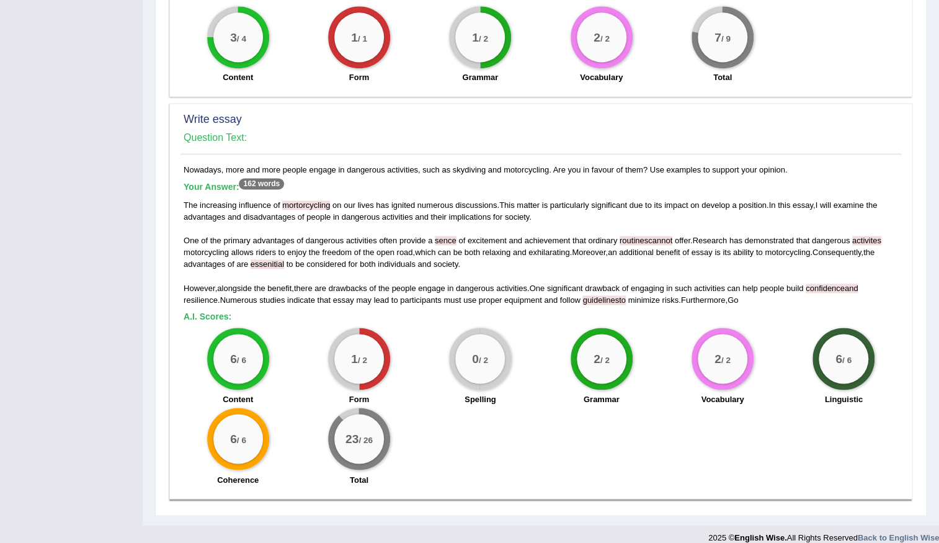
click at [576, 418] on div "6 / 6 Content 1 / 2 Form 0 / 2 Spelling 2 / 2 Grammar 2 / 2 Vocabulary 6 / 6 Li…" at bounding box center [540, 407] width 727 height 160
drag, startPoint x: 396, startPoint y: 437, endPoint x: 305, endPoint y: 430, distance: 90.8
click at [305, 430] on div "23 / 26 Total" at bounding box center [358, 447] width 121 height 80
click at [489, 424] on div "6 / 6 Content 1 / 2 Form 0 / 2 Spelling 2 / 2 Grammar 2 / 2 Vocabulary 6 / 6 Li…" at bounding box center [540, 407] width 727 height 160
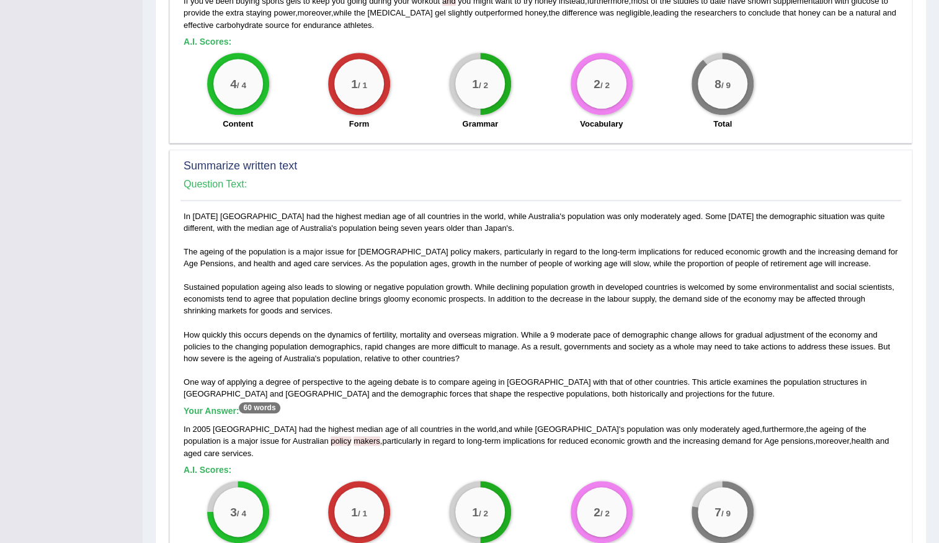
scroll to position [0, 0]
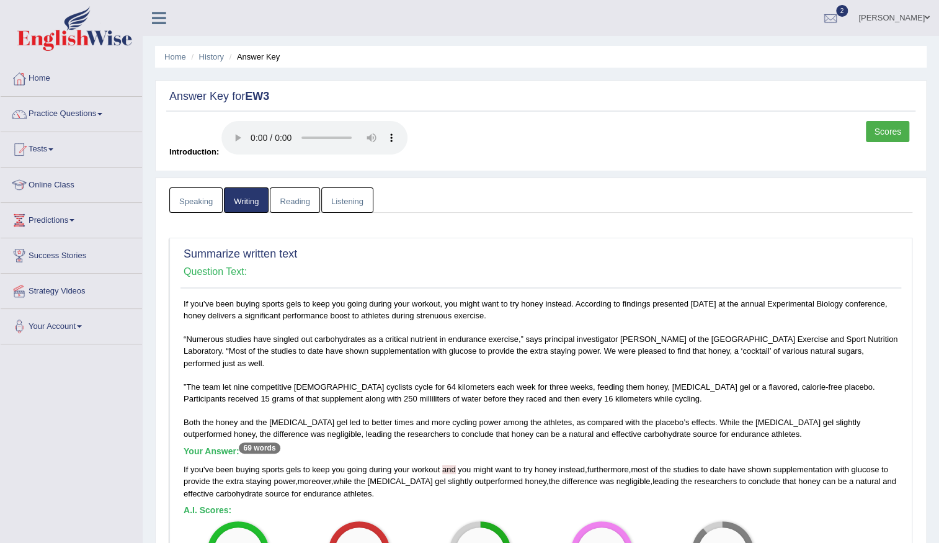
click at [276, 198] on link "Reading" at bounding box center [295, 199] width 50 height 25
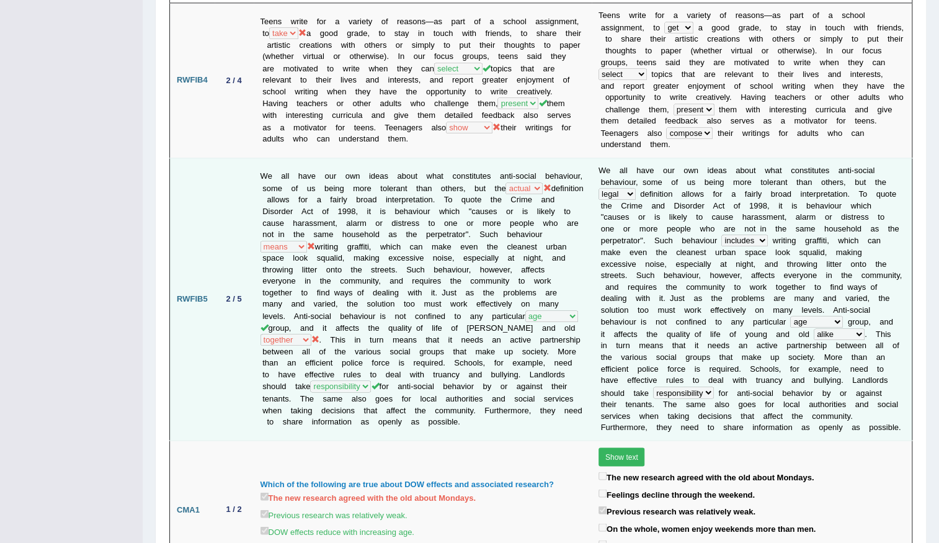
scroll to position [902, 0]
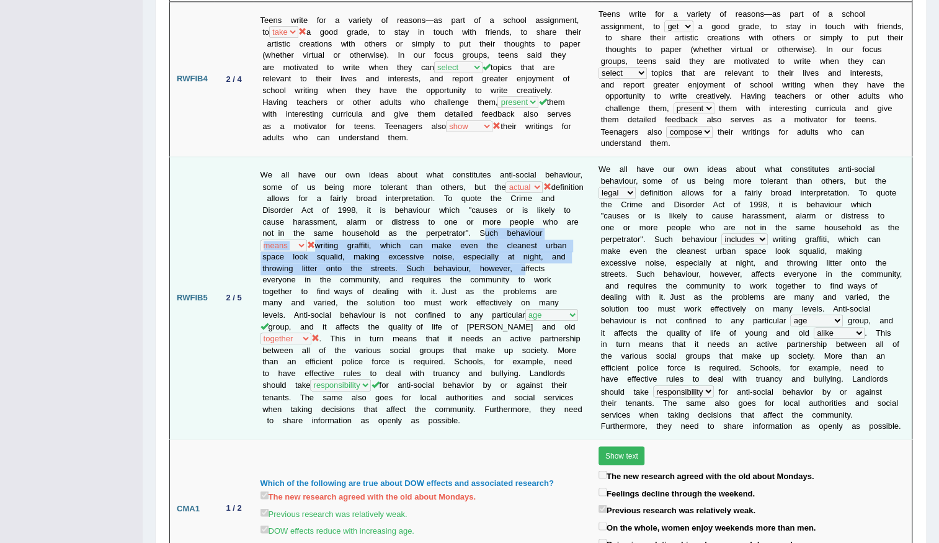
drag, startPoint x: 253, startPoint y: 198, endPoint x: 300, endPoint y: 226, distance: 55.1
click at [300, 226] on td "We all have our own ideas about what constitutes anti-social behaviour, some of…" at bounding box center [423, 298] width 338 height 282
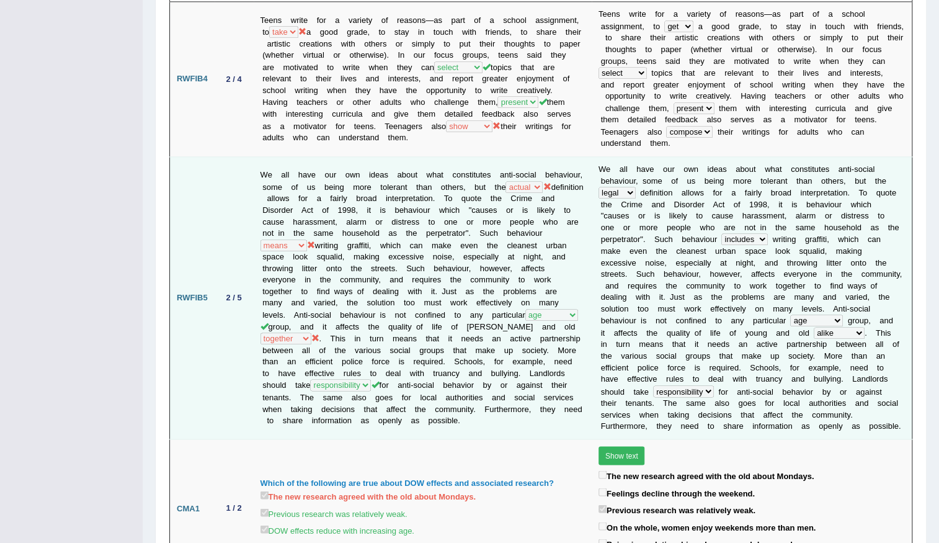
click at [545, 256] on td "We all have our own ideas about what constitutes anti-social behaviour, some of…" at bounding box center [423, 298] width 338 height 282
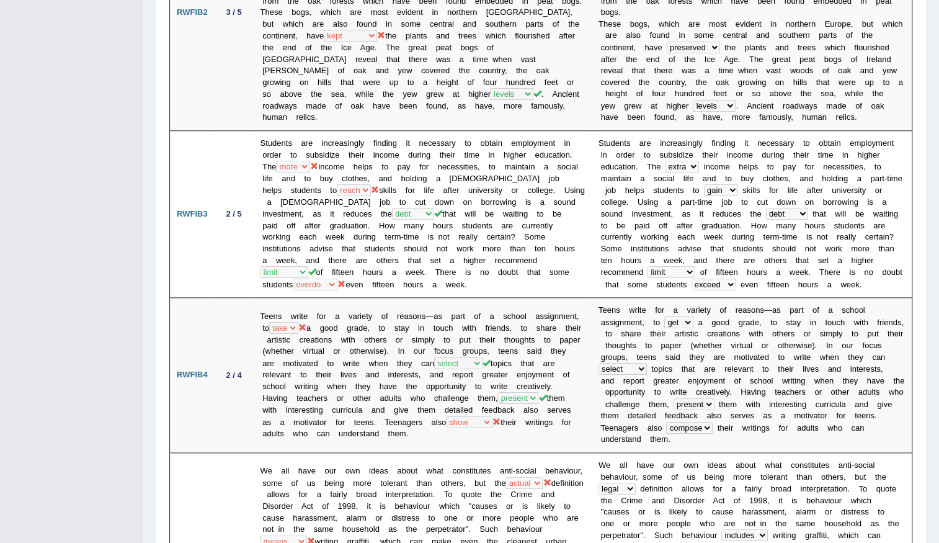
scroll to position [130, 0]
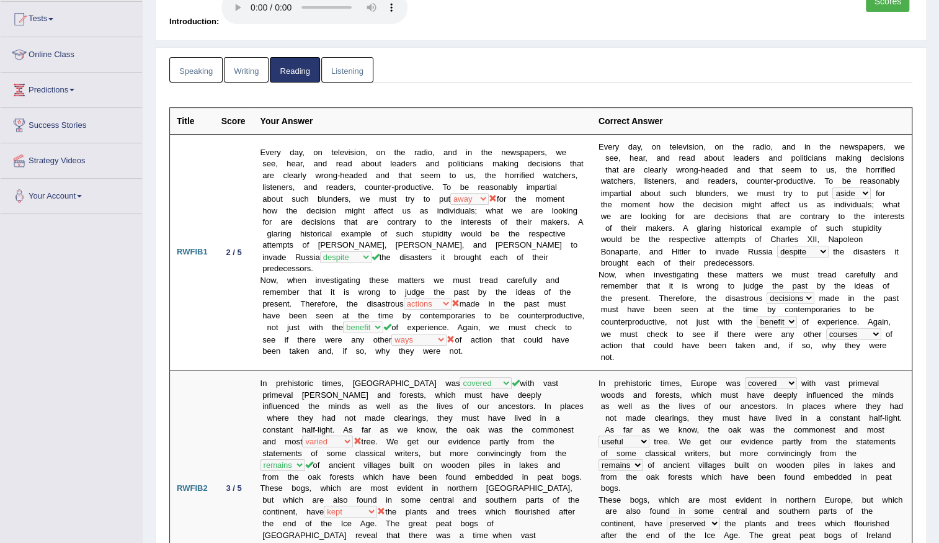
click at [354, 78] on link "Listening" at bounding box center [347, 69] width 52 height 25
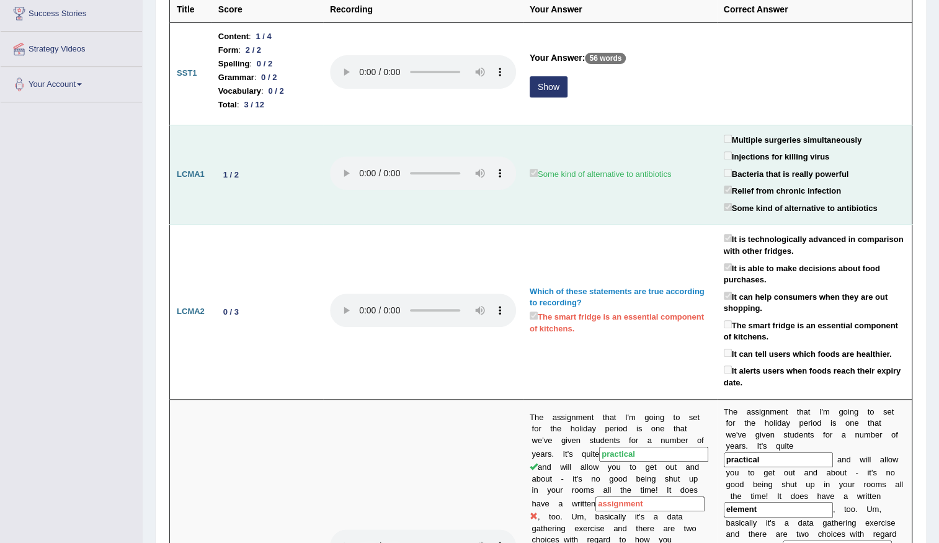
scroll to position [243, 0]
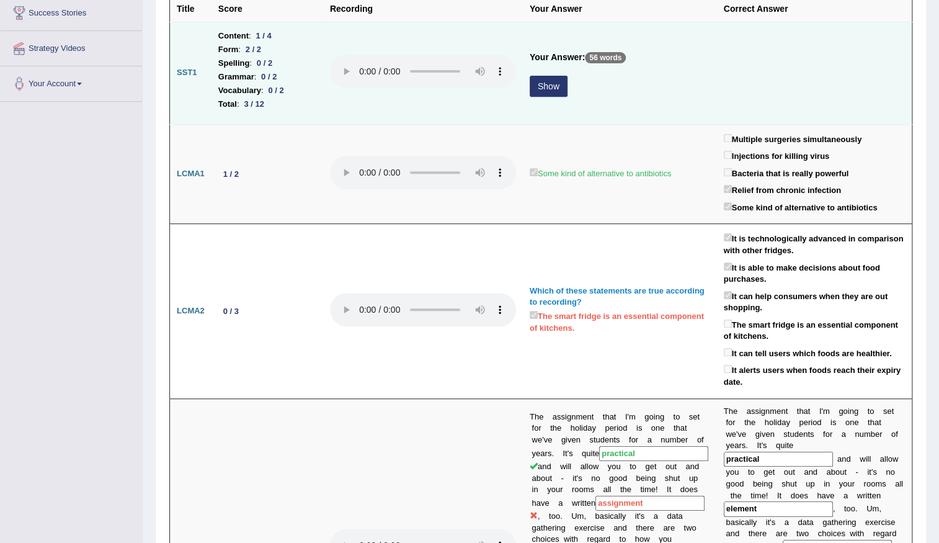
click at [557, 82] on button "Show" at bounding box center [549, 86] width 38 height 21
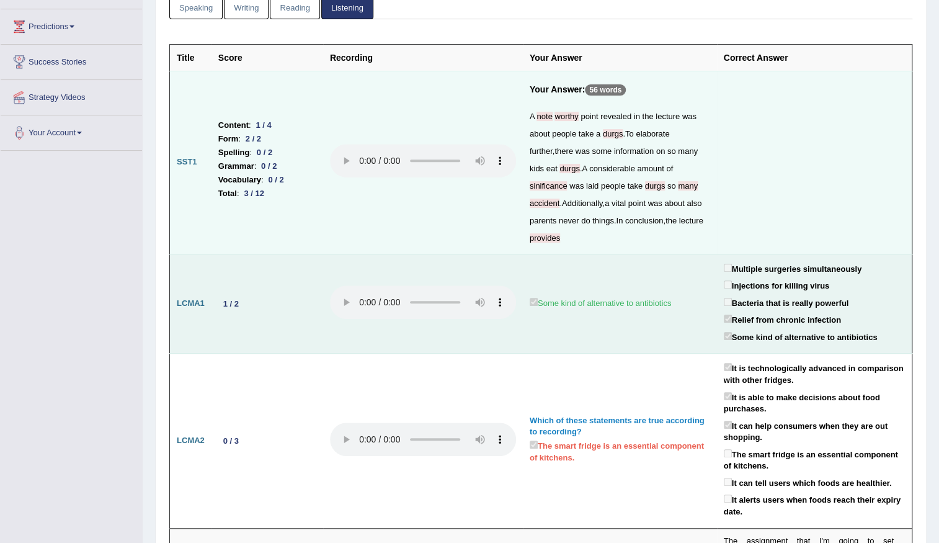
scroll to position [130, 0]
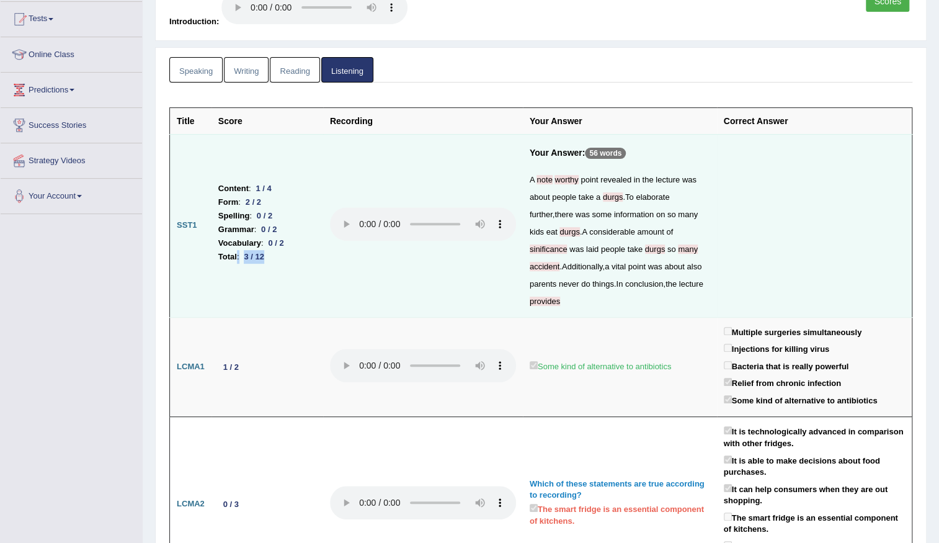
drag, startPoint x: 236, startPoint y: 251, endPoint x: 293, endPoint y: 257, distance: 58.0
click at [293, 257] on li "Total : 3 / 12" at bounding box center [267, 257] width 98 height 14
click at [291, 265] on td "Content : 1 / 4 Form : 2 / 2 Spelling : 0 / 2 Grammar : 0 / 2 Vocabulary : 0 / …" at bounding box center [267, 225] width 112 height 183
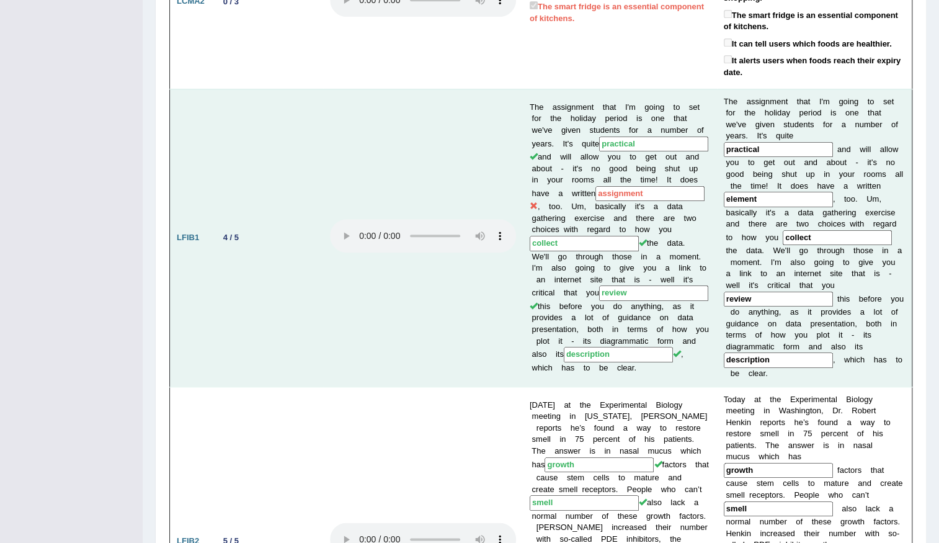
scroll to position [638, 0]
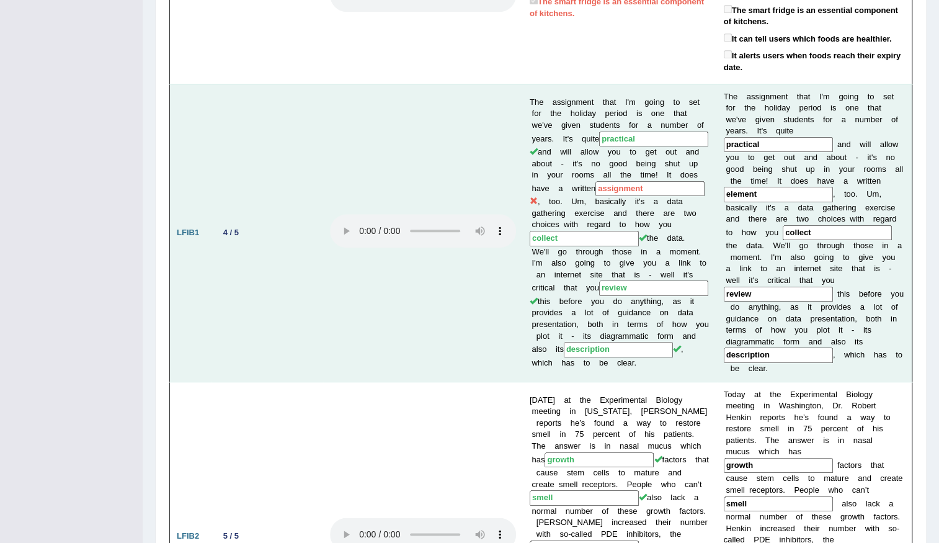
click at [639, 189] on input "assignment" at bounding box center [649, 189] width 109 height 16
click at [772, 192] on input "element" at bounding box center [778, 195] width 109 height 16
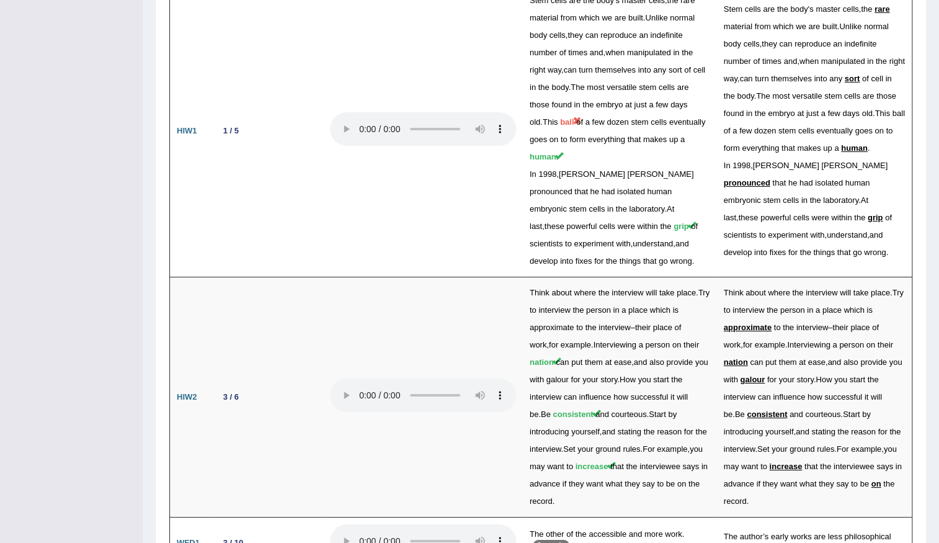
scroll to position [2269, 0]
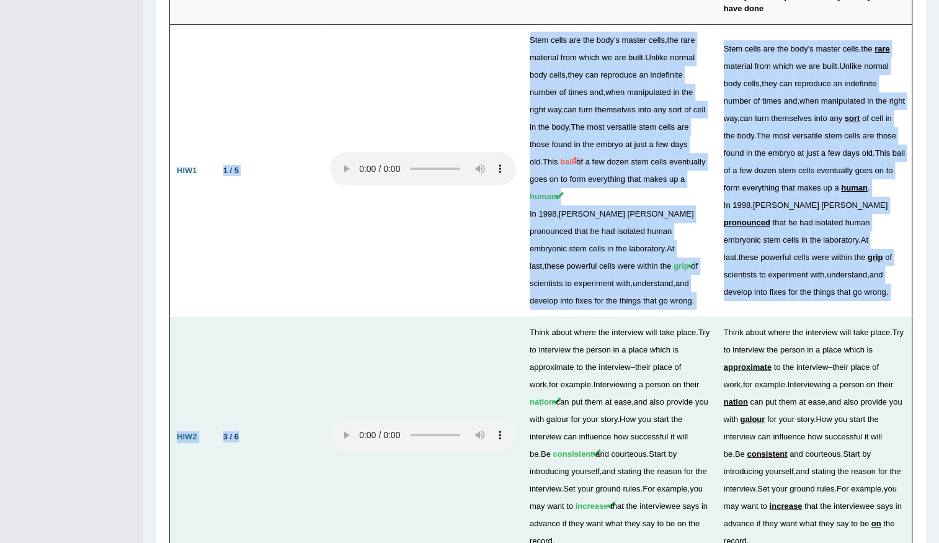
drag, startPoint x: 218, startPoint y: 167, endPoint x: 285, endPoint y: 432, distance: 272.4
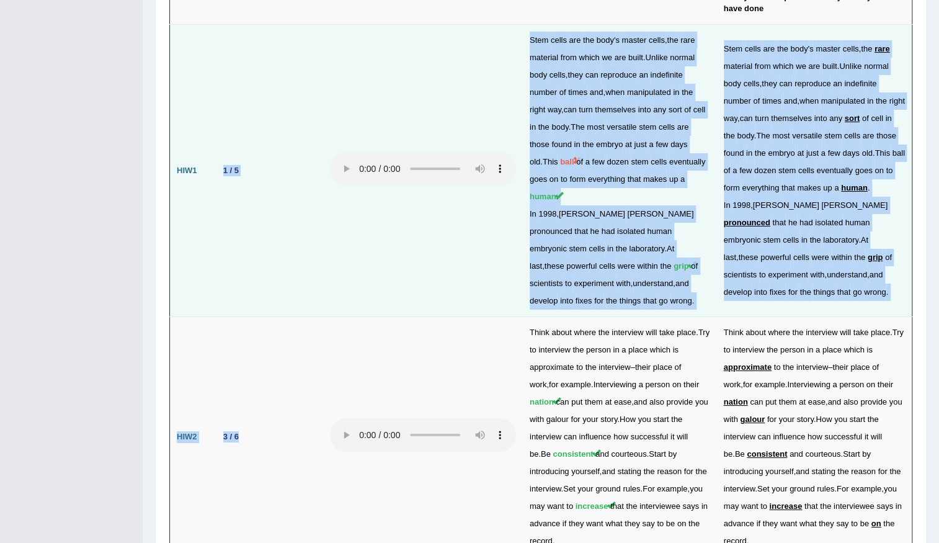
click at [318, 284] on td "1 / 5" at bounding box center [267, 171] width 112 height 292
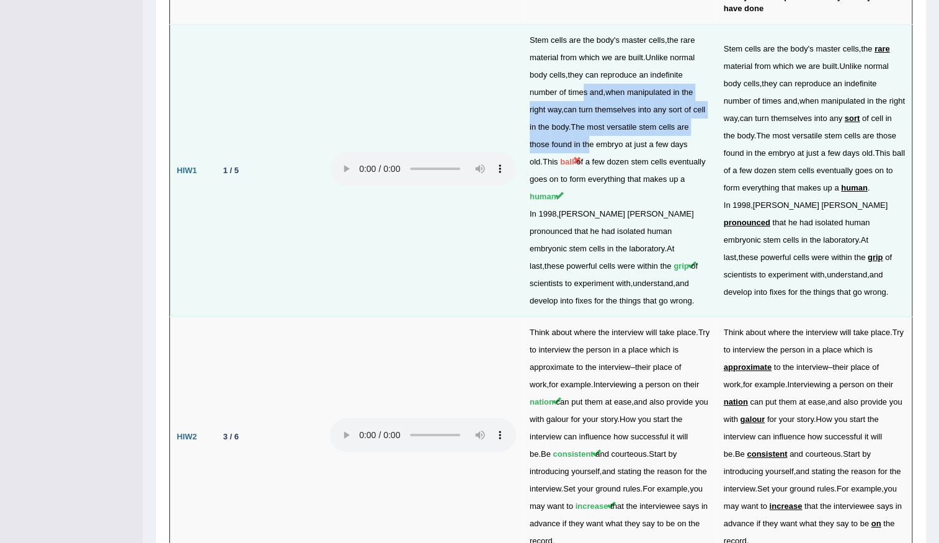
drag, startPoint x: 582, startPoint y: 93, endPoint x: 590, endPoint y: 142, distance: 49.8
click at [590, 142] on td "Stem cells are the body ' s master cells , the rare material from which we are …" at bounding box center [620, 171] width 194 height 292
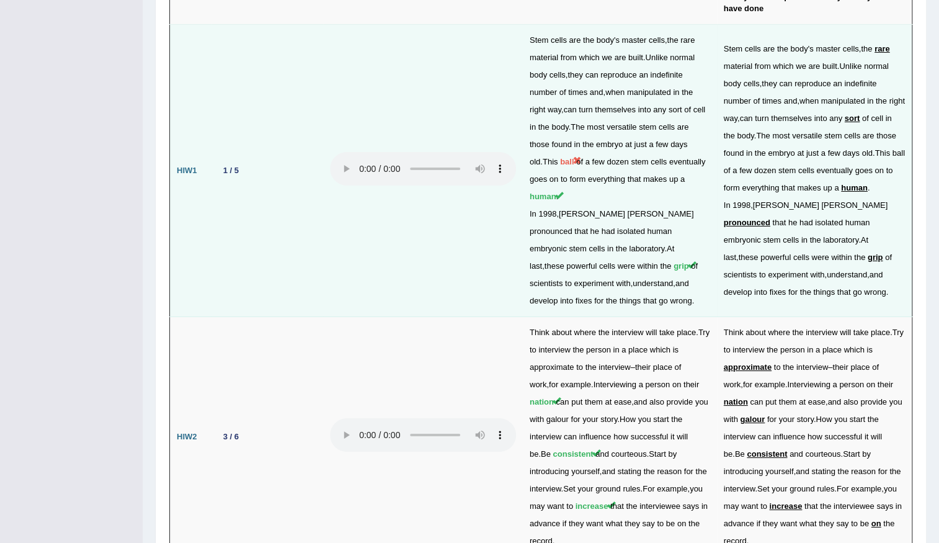
click at [597, 215] on td "Stem cells are the body ' s master cells , the rare material from which we are …" at bounding box center [620, 171] width 194 height 292
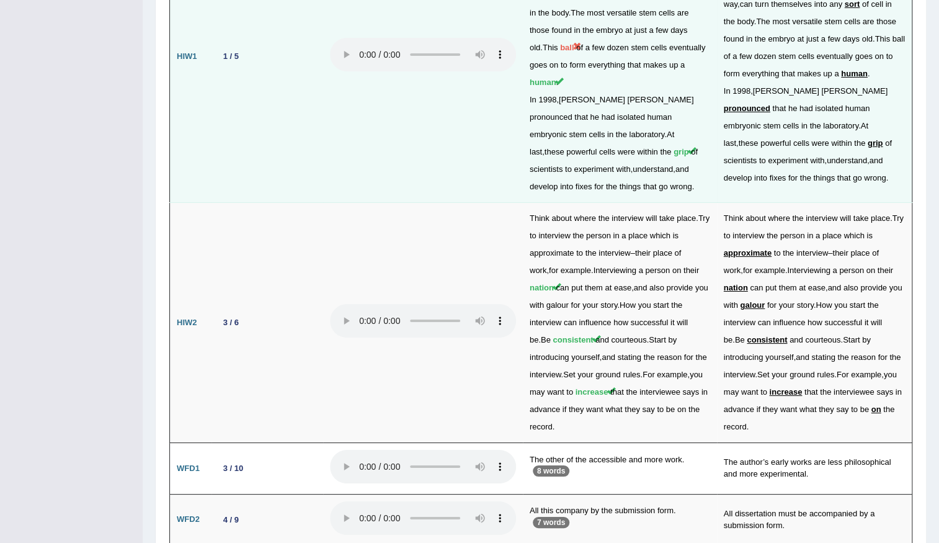
scroll to position [2495, 0]
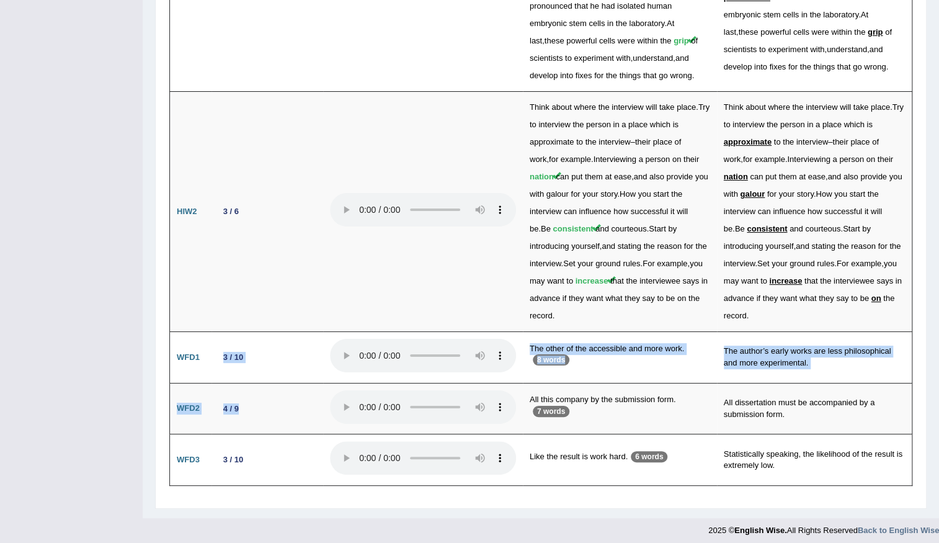
drag, startPoint x: 223, startPoint y: 347, endPoint x: 283, endPoint y: 501, distance: 165.2
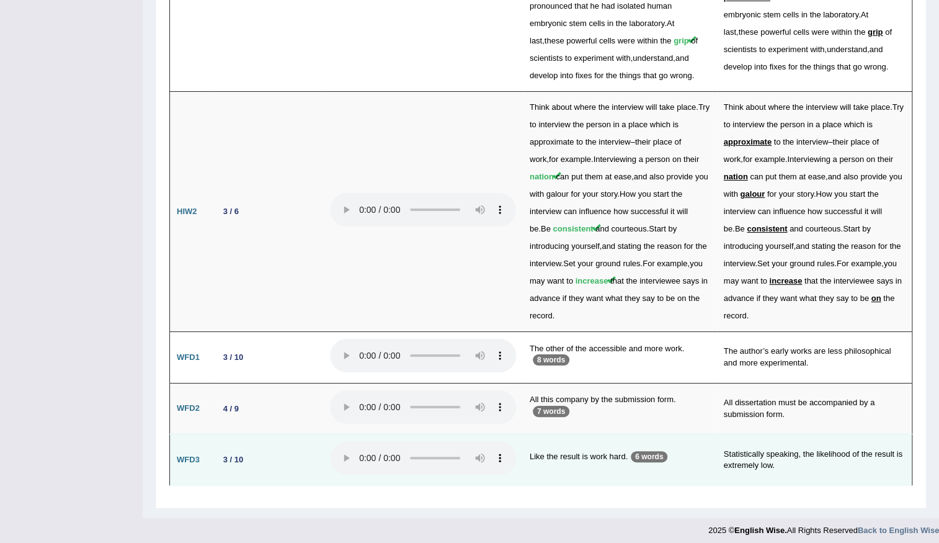
click at [298, 442] on td "3 / 10" at bounding box center [267, 459] width 112 height 51
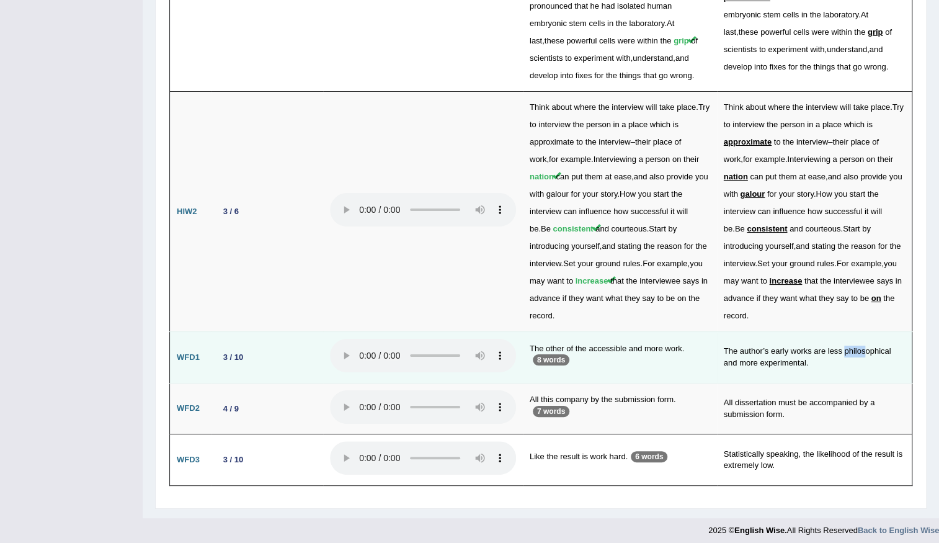
drag, startPoint x: 845, startPoint y: 334, endPoint x: 868, endPoint y: 335, distance: 23.0
click at [868, 335] on td "The author’s early works are less philosophical and more experimental." at bounding box center [814, 357] width 195 height 51
click at [797, 357] on td "The author’s early works are less philosophical and more experimental." at bounding box center [814, 357] width 195 height 51
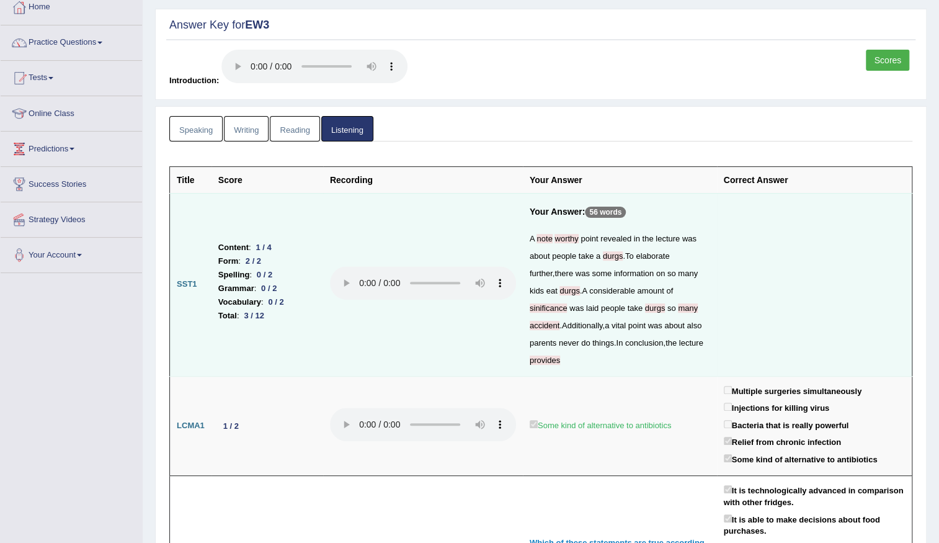
scroll to position [70, 0]
